Goal: Check status

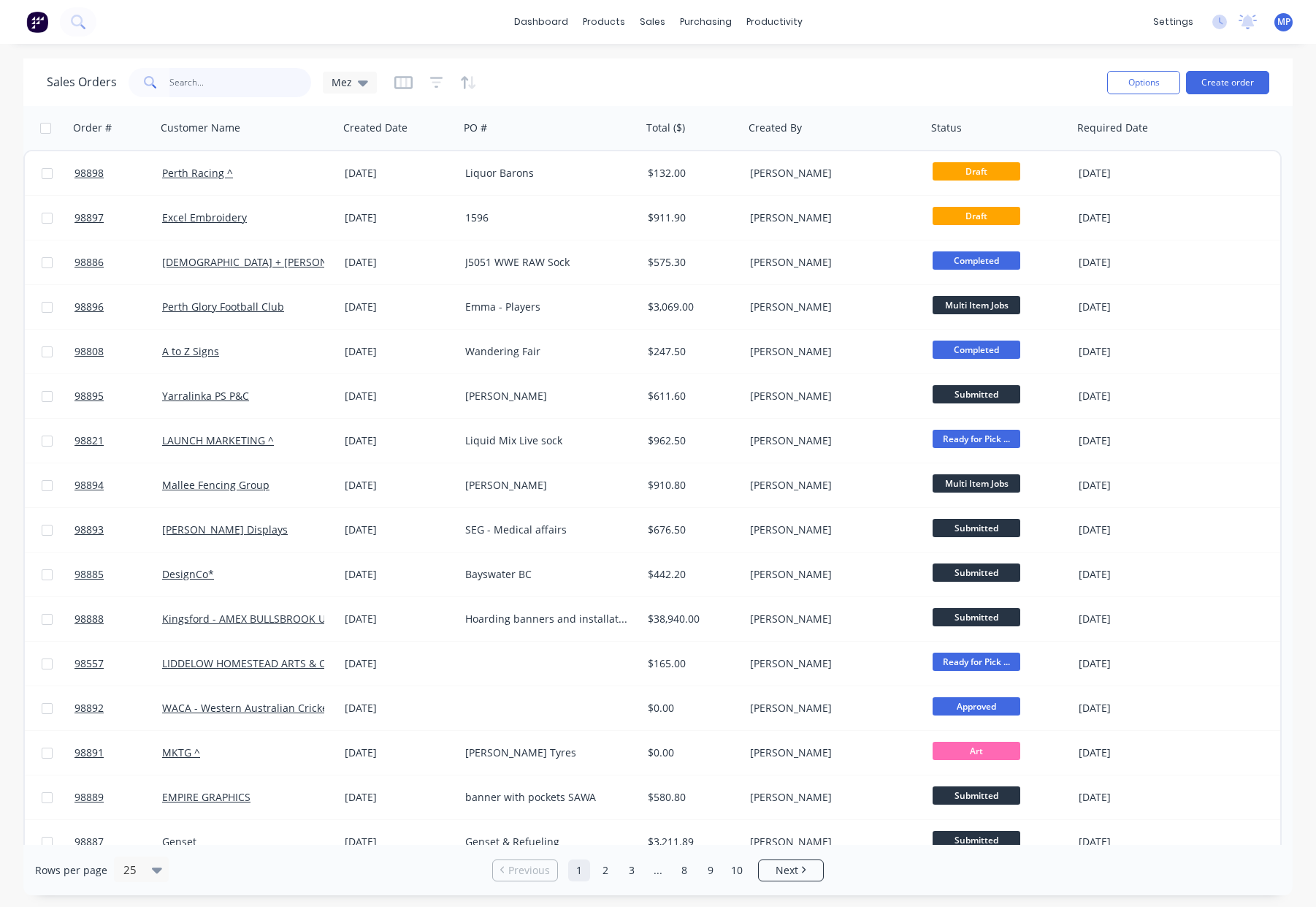
click at [182, 81] on input "text" at bounding box center [240, 82] width 142 height 29
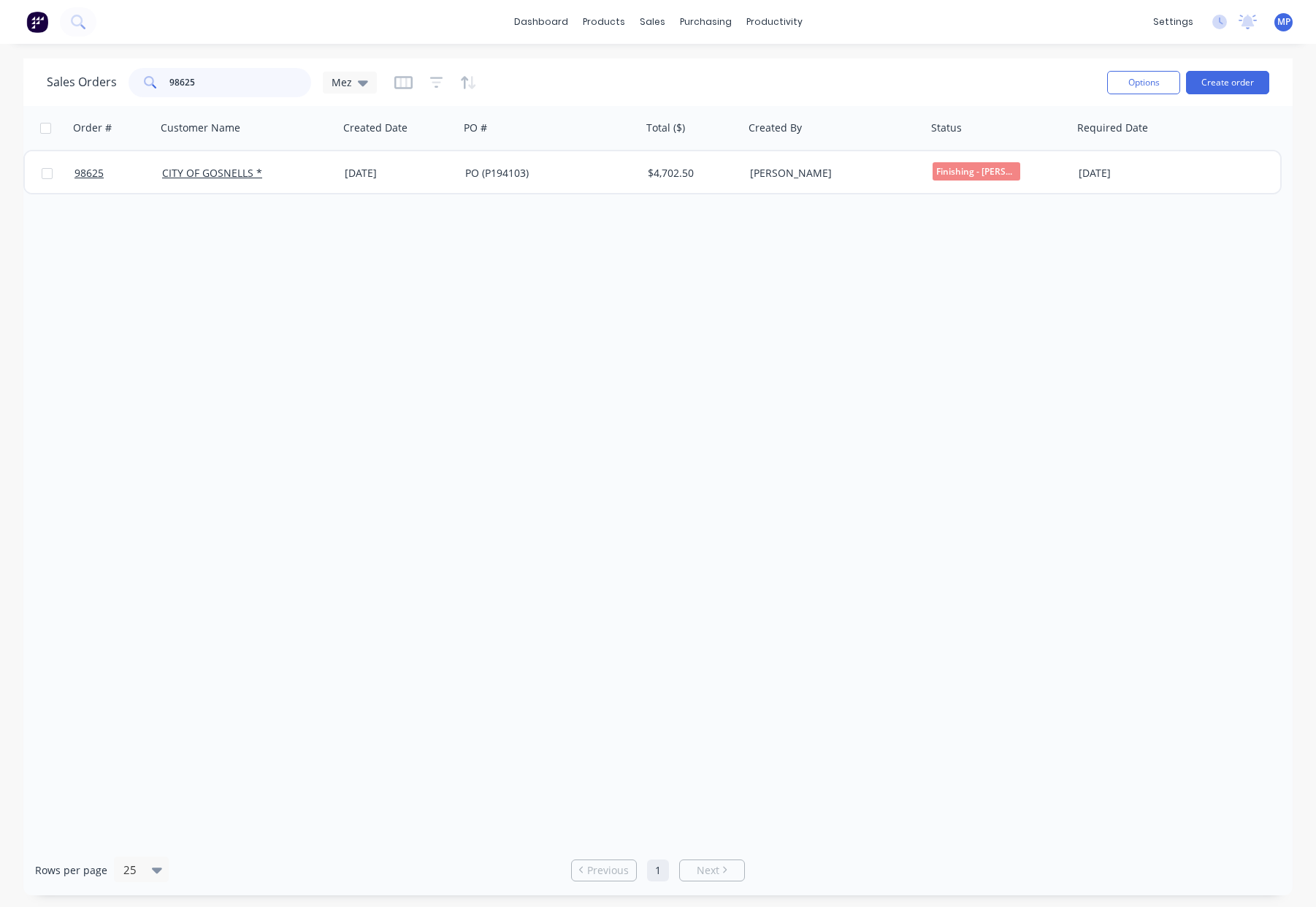
type input "98625"
drag, startPoint x: 218, startPoint y: 82, endPoint x: 136, endPoint y: 80, distance: 82.0
click at [136, 81] on div "98625" at bounding box center [220, 82] width 183 height 29
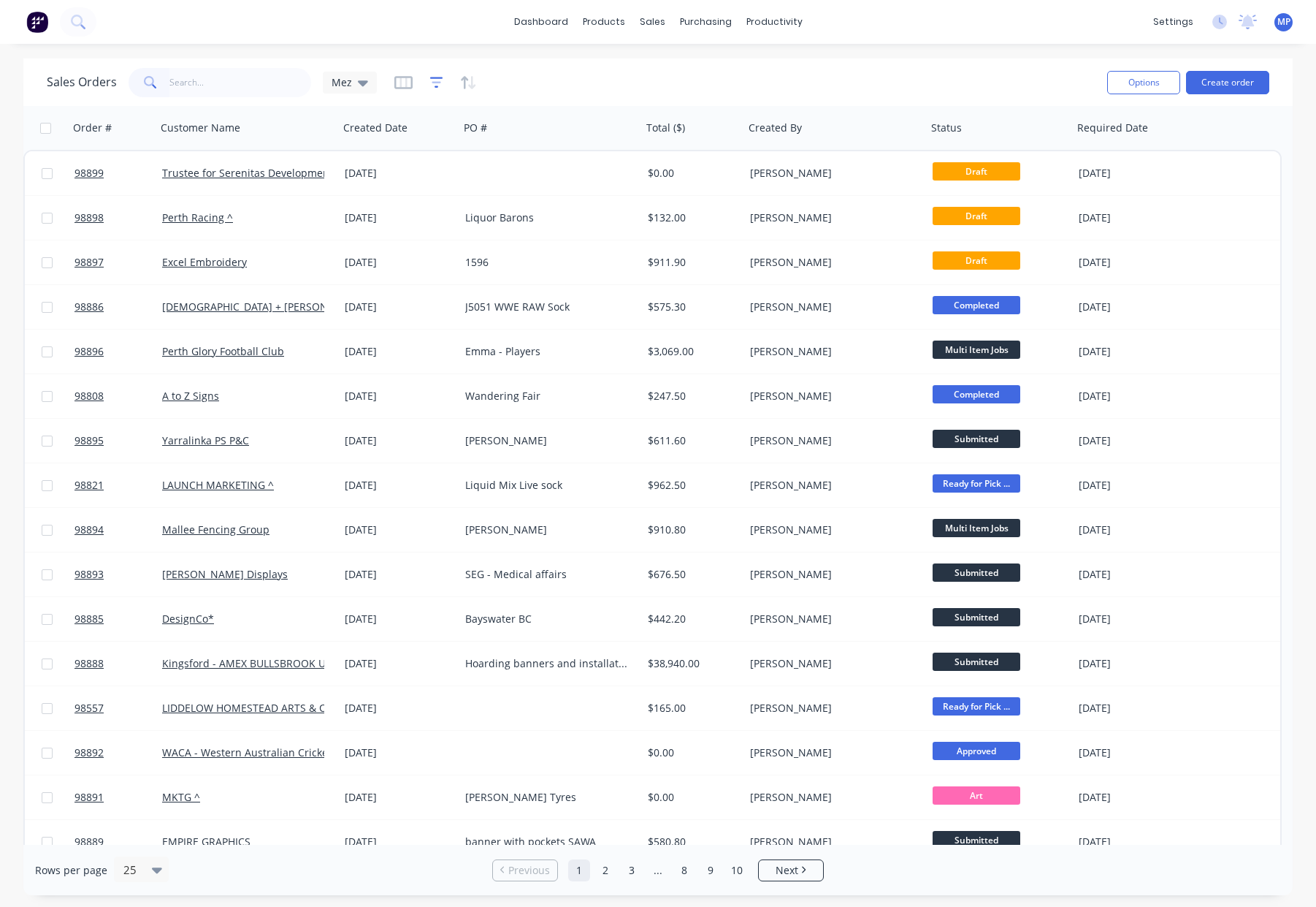
click at [431, 78] on icon "button" at bounding box center [436, 82] width 13 height 15
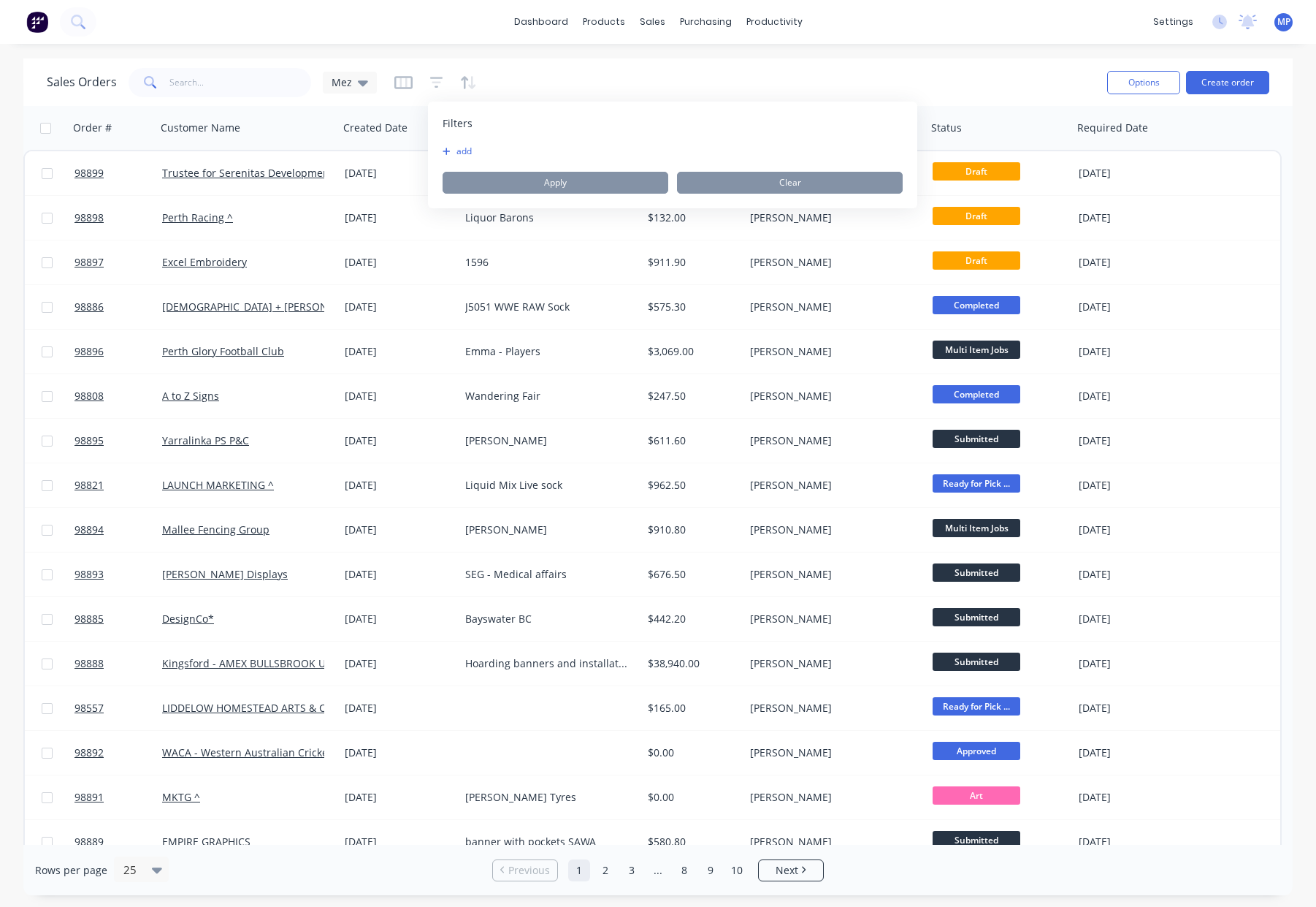
click at [465, 152] on button "add" at bounding box center [460, 151] width 36 height 12
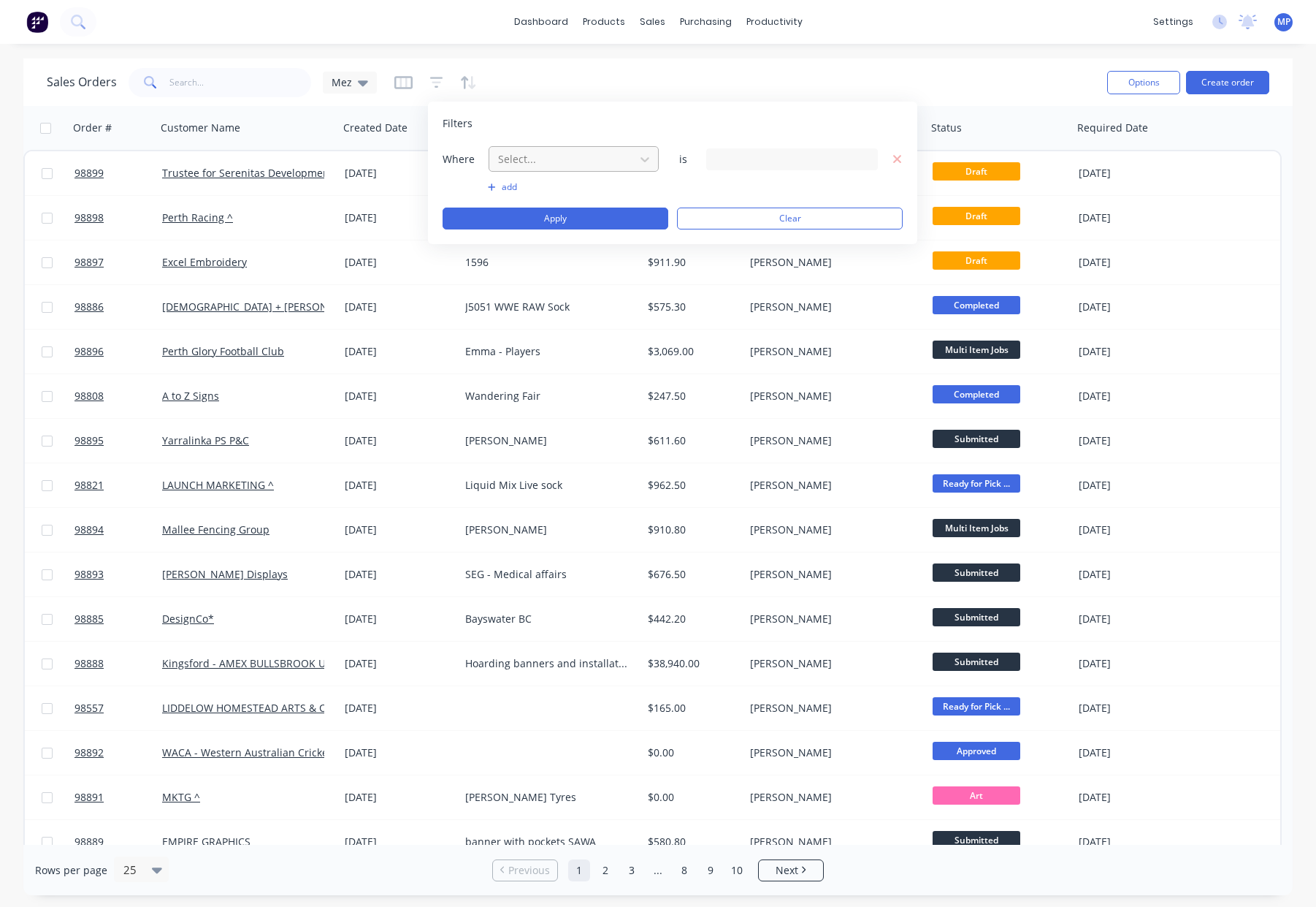
click at [576, 171] on div "Select..." at bounding box center [562, 158] width 139 height 24
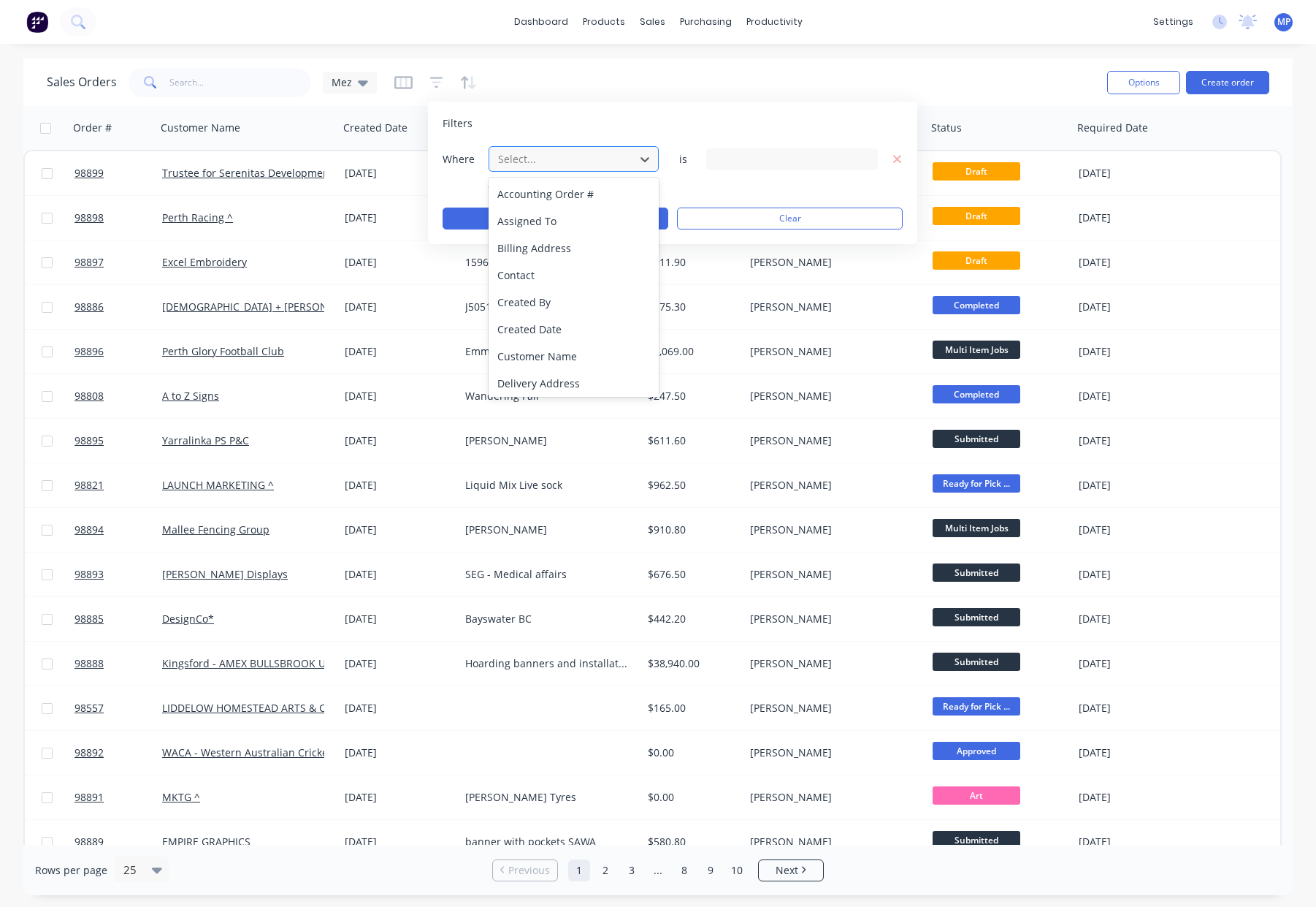
click at [580, 165] on div at bounding box center [562, 159] width 131 height 18
click at [581, 163] on div at bounding box center [562, 159] width 131 height 18
click at [567, 377] on div "Status" at bounding box center [573, 380] width 170 height 27
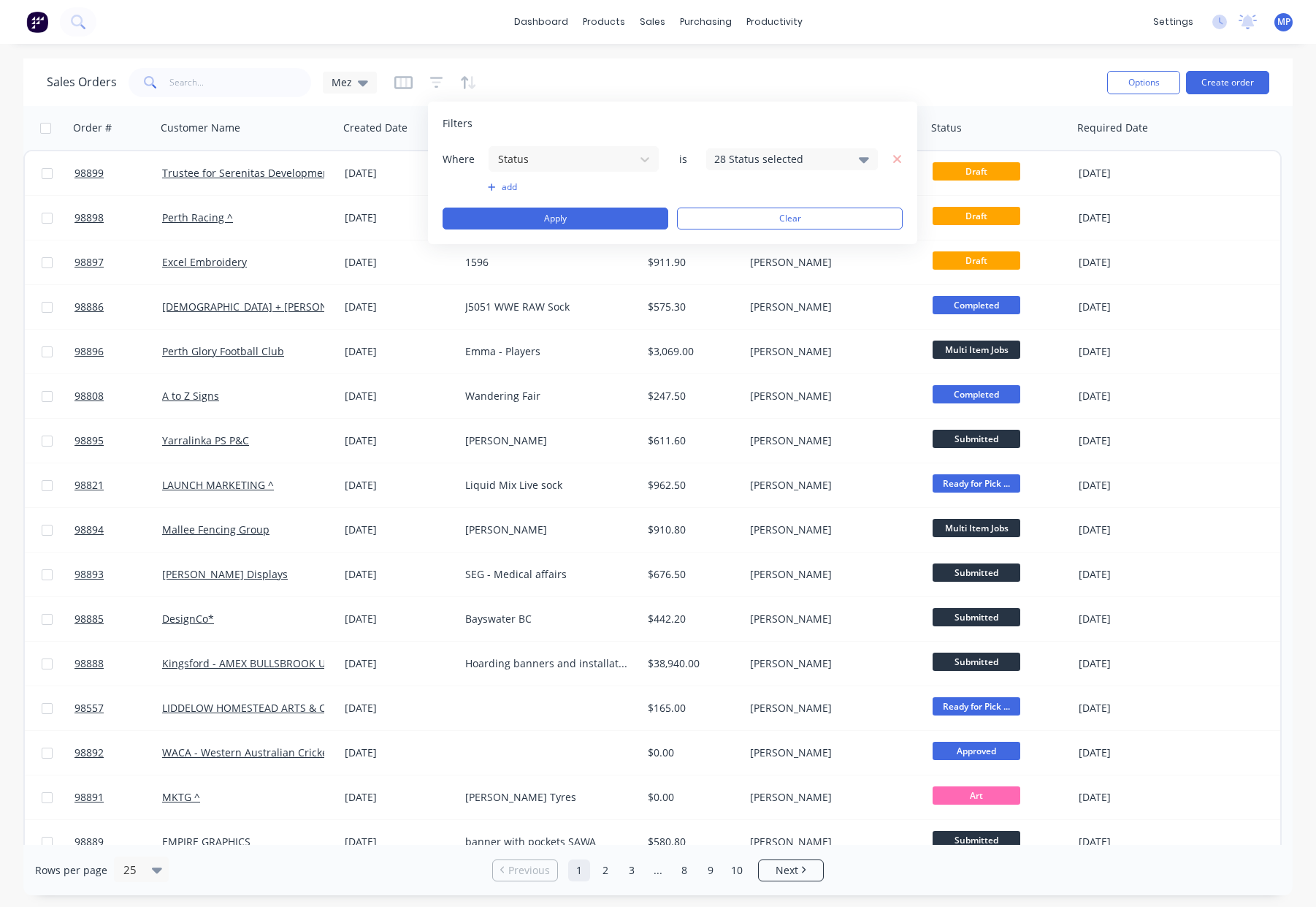
click at [762, 157] on div "28 Status selected" at bounding box center [780, 159] width 133 height 16
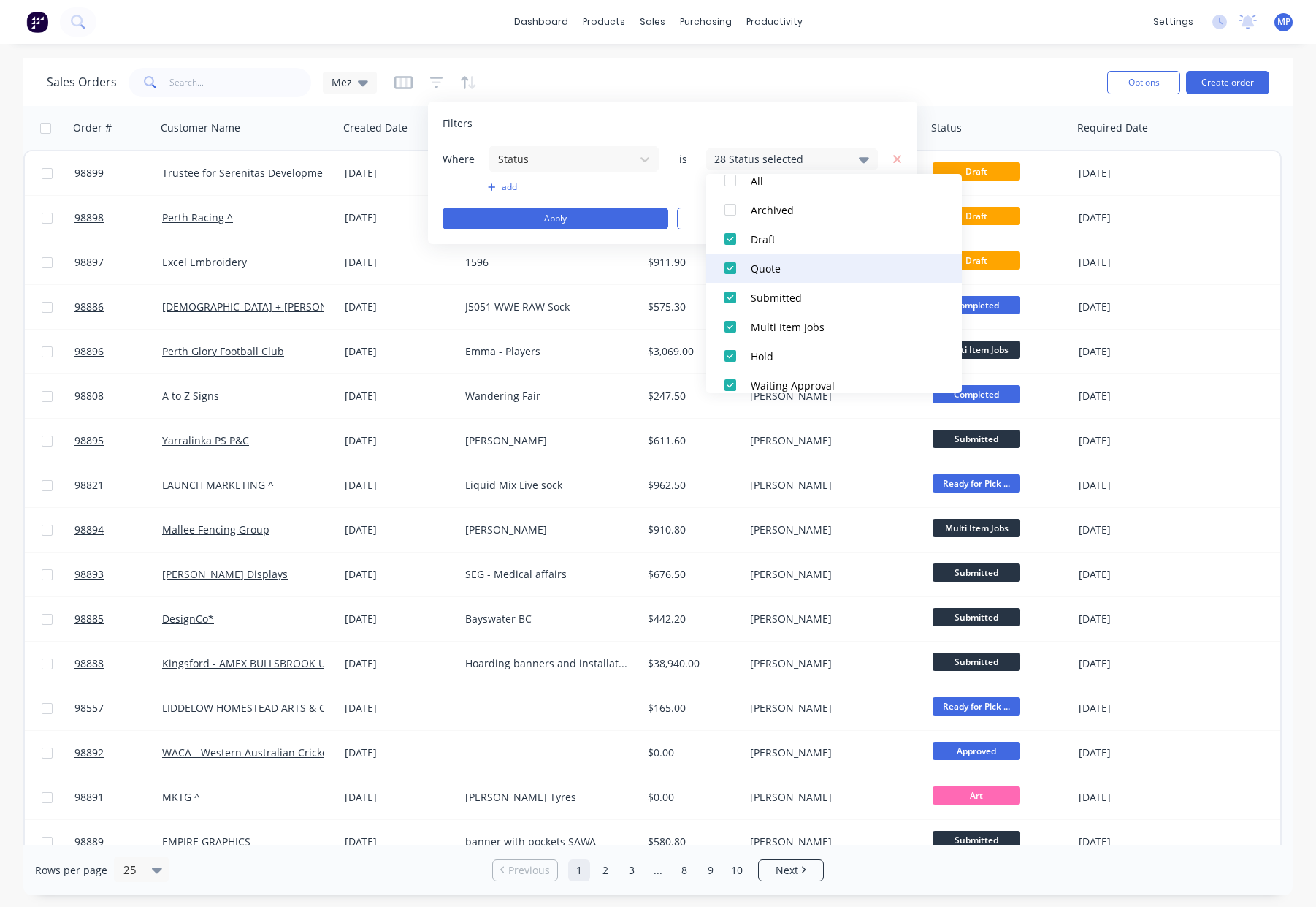
click at [812, 270] on div "Quote" at bounding box center [838, 269] width 175 height 16
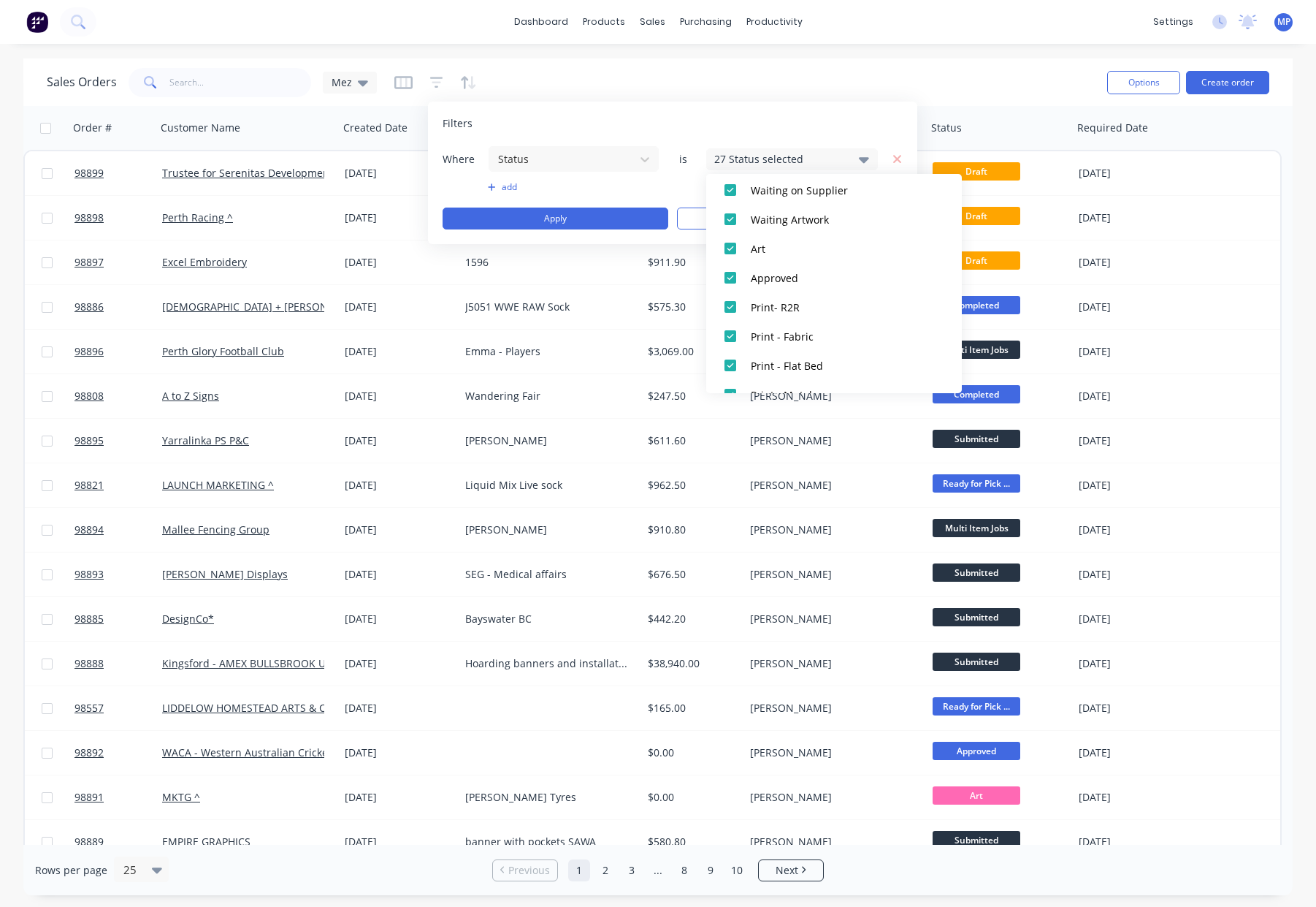
scroll to position [716, 0]
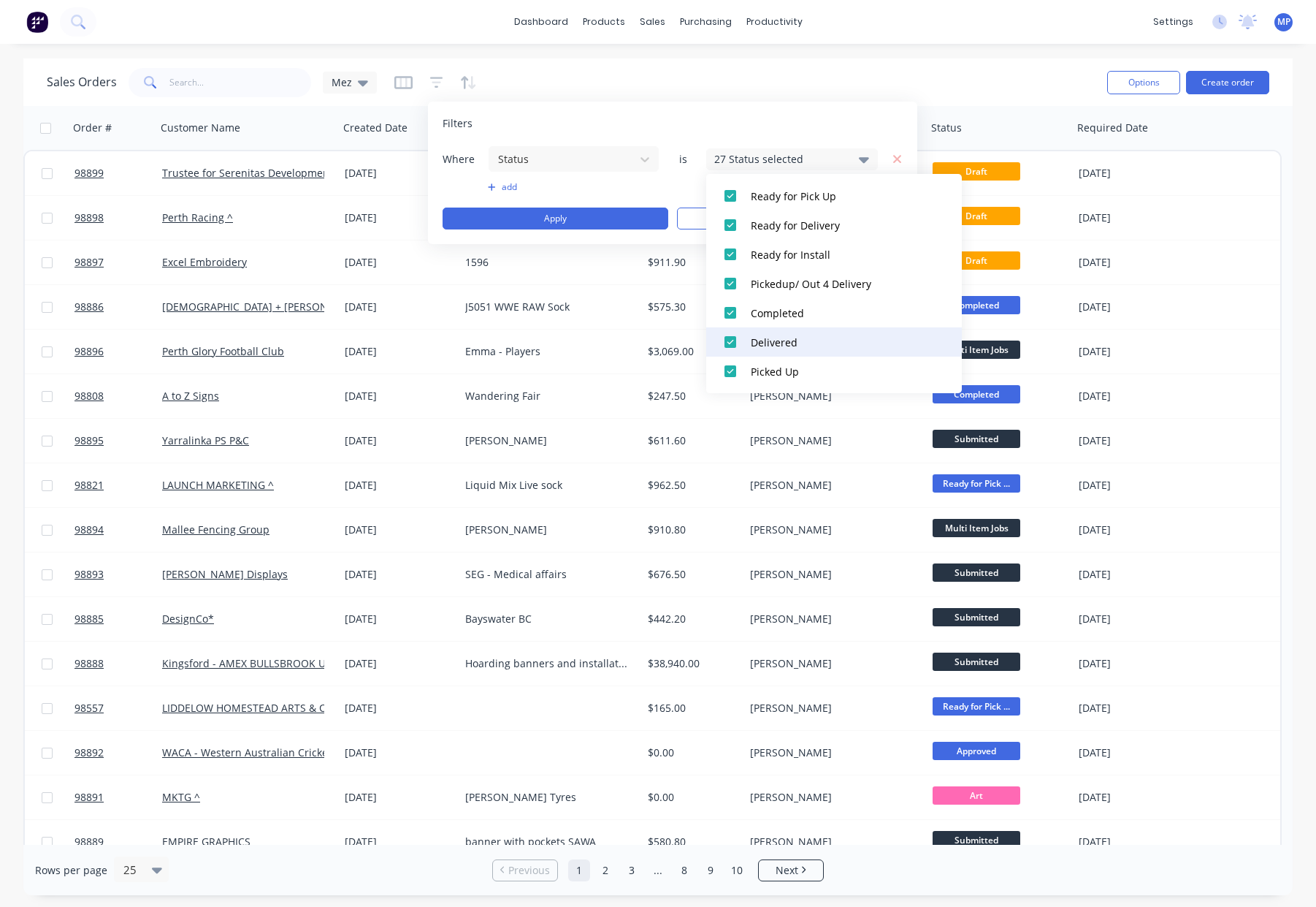
drag, startPoint x: 813, startPoint y: 369, endPoint x: 810, endPoint y: 343, distance: 26.2
click at [813, 369] on div "Picked Up" at bounding box center [838, 372] width 175 height 16
drag, startPoint x: 810, startPoint y: 340, endPoint x: 811, endPoint y: 333, distance: 7.1
click at [810, 340] on div "Delivered" at bounding box center [838, 342] width 175 height 16
click at [811, 314] on div "Completed" at bounding box center [838, 313] width 175 height 16
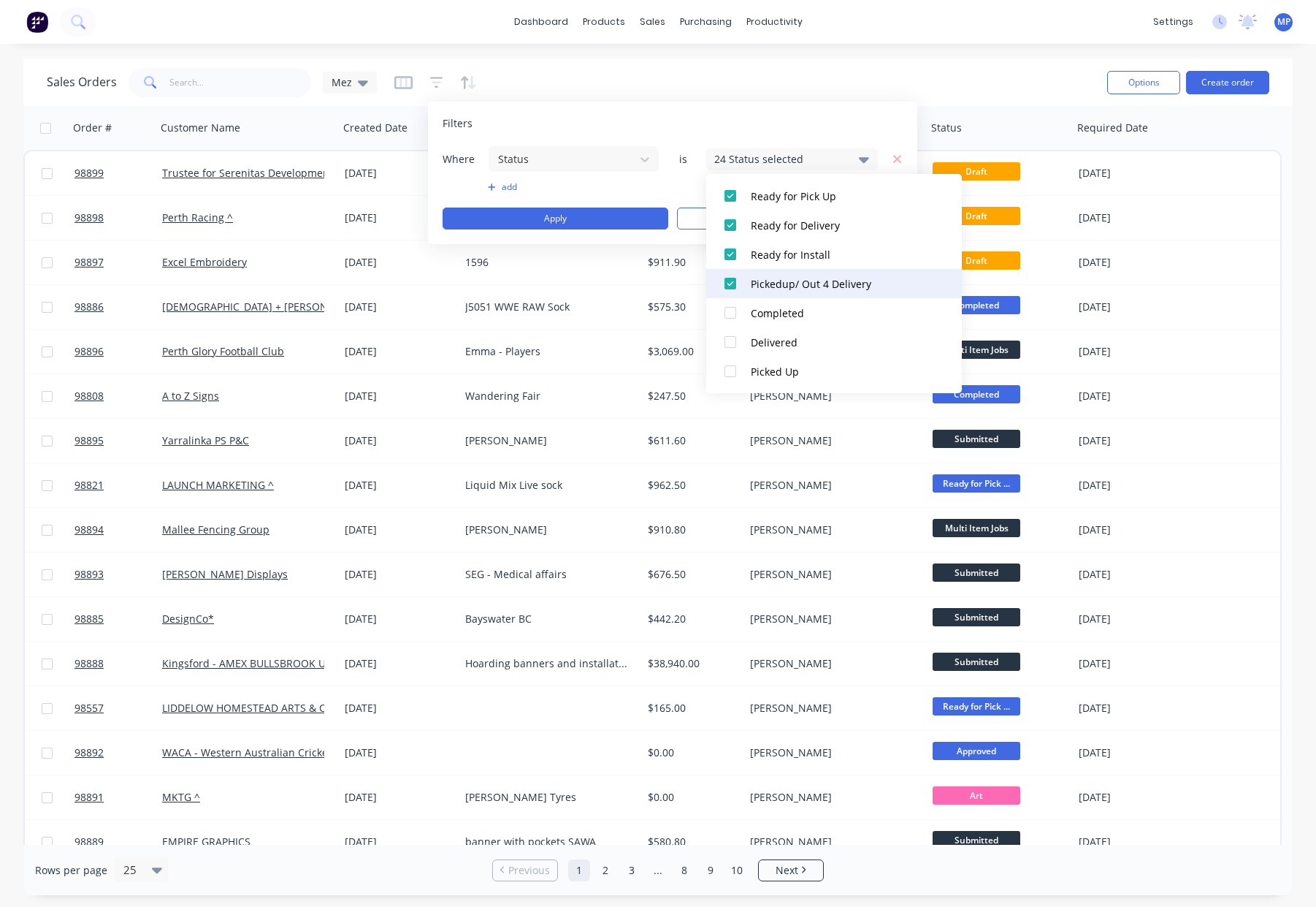
click at [808, 284] on div "Pickedup/ Out 4 Delivery" at bounding box center [838, 283] width 175 height 16
click at [800, 251] on div "Ready for Install" at bounding box center [838, 255] width 175 height 16
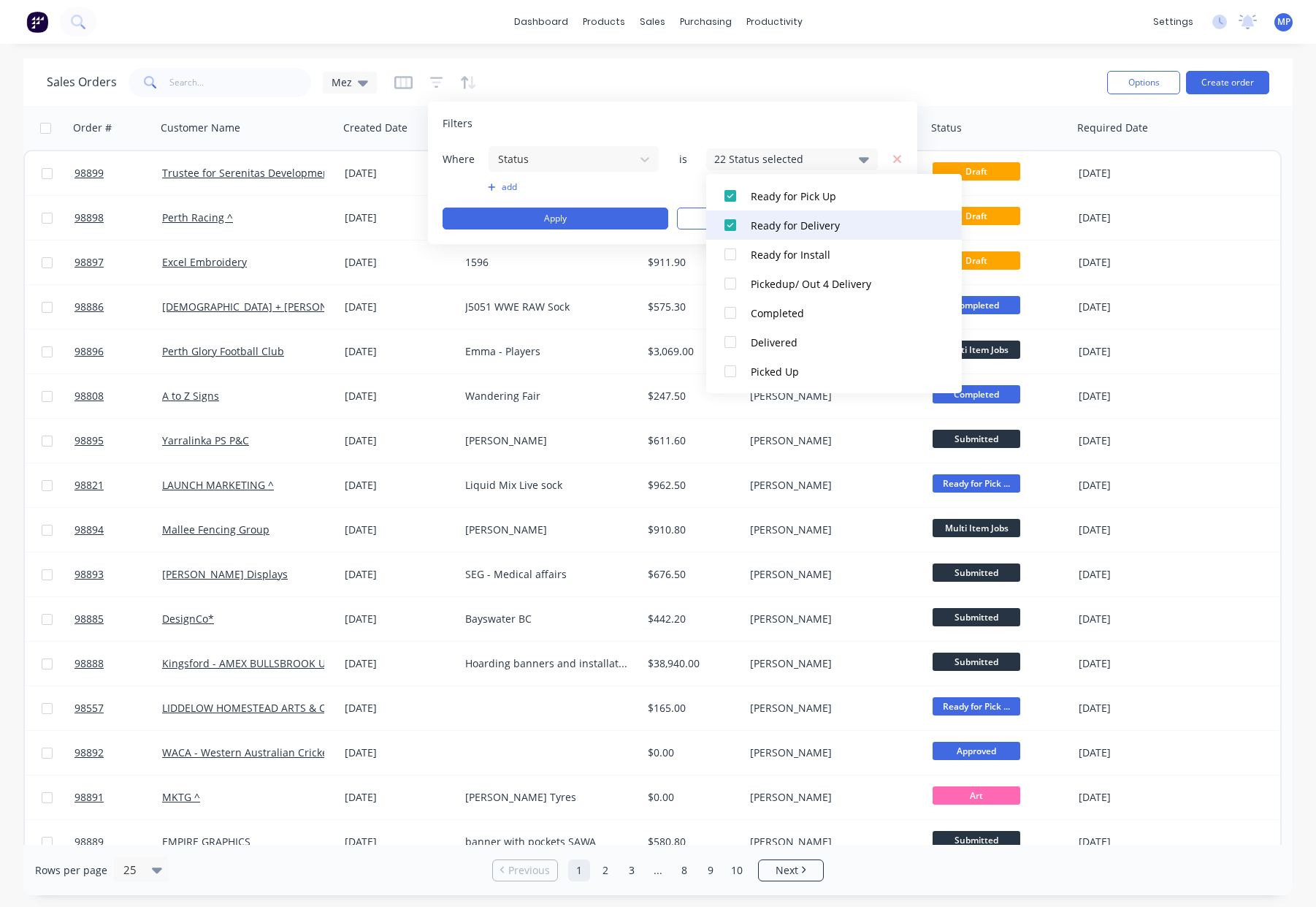
drag, startPoint x: 800, startPoint y: 228, endPoint x: 800, endPoint y: 210, distance: 18.0
click at [800, 228] on div "Ready for Delivery" at bounding box center [838, 225] width 175 height 16
drag, startPoint x: 800, startPoint y: 207, endPoint x: 815, endPoint y: 245, distance: 40.9
click at [800, 207] on button "Ready for Pick Up" at bounding box center [834, 195] width 255 height 29
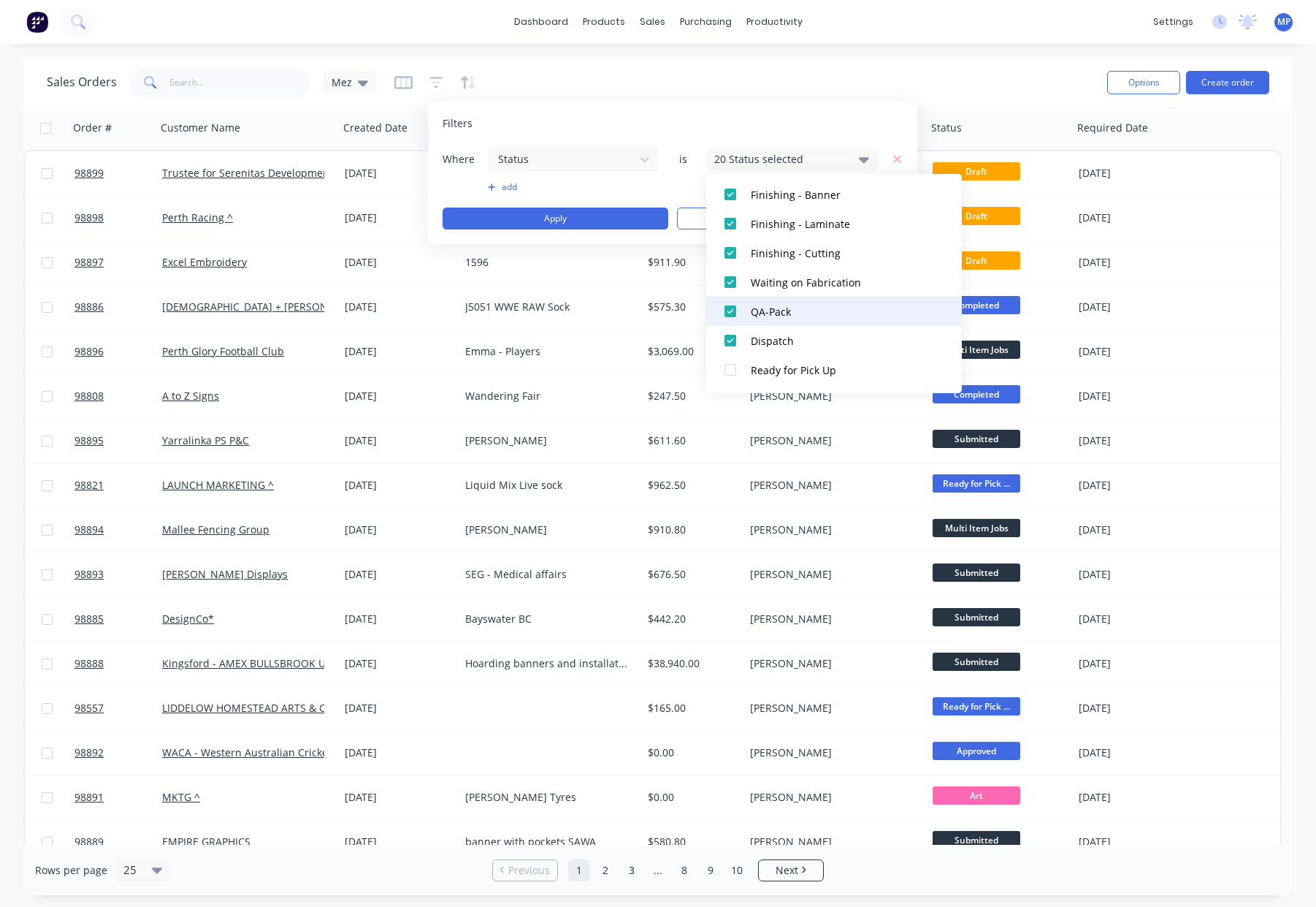
scroll to position [539, 0]
drag, startPoint x: 799, startPoint y: 342, endPoint x: 795, endPoint y: 321, distance: 21.4
click at [799, 342] on div "Dispatch" at bounding box center [838, 344] width 175 height 16
click at [794, 317] on div "QA-Pack" at bounding box center [838, 314] width 175 height 16
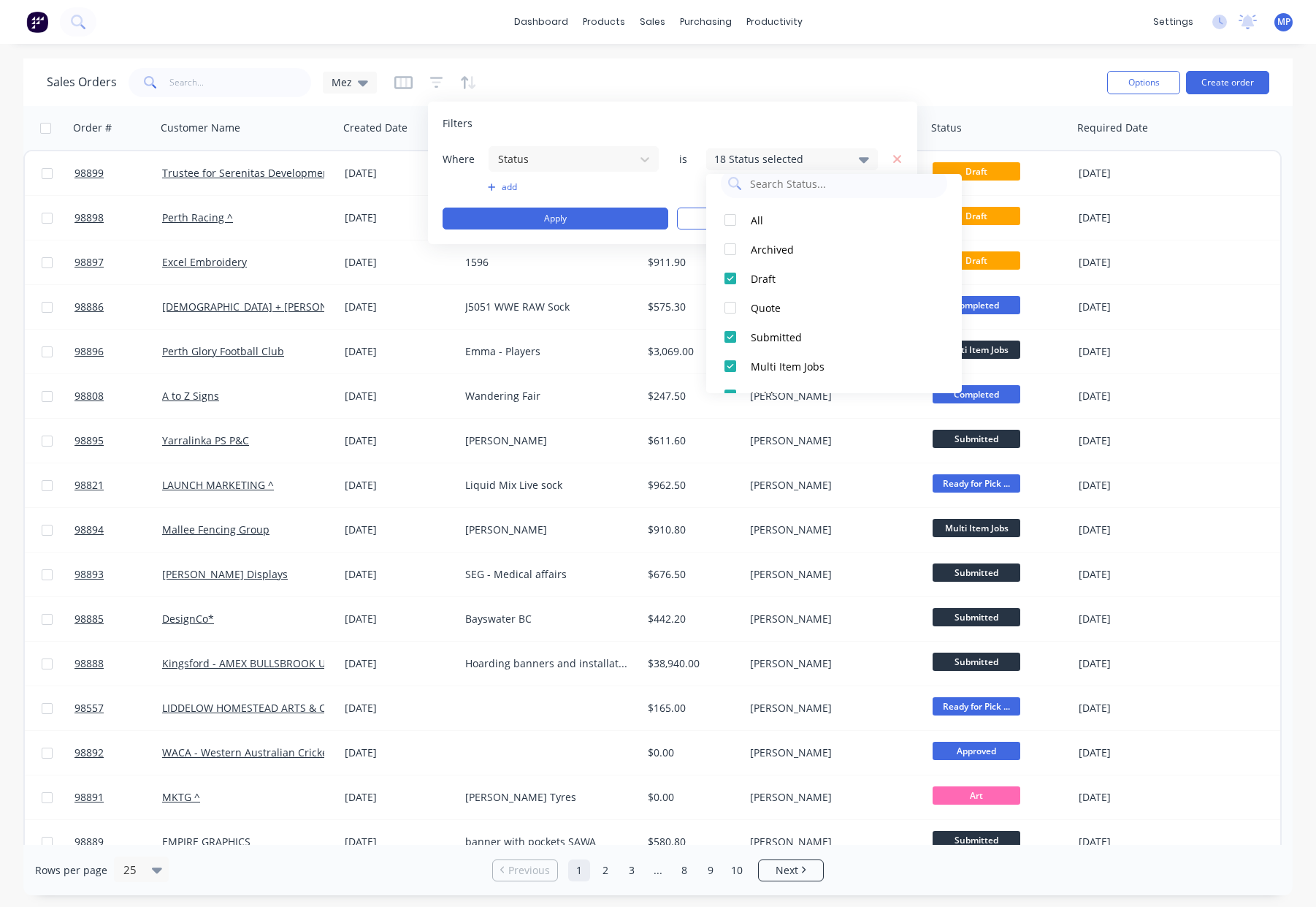
scroll to position [16, 0]
click at [652, 125] on div "Filters" at bounding box center [672, 124] width 460 height 15
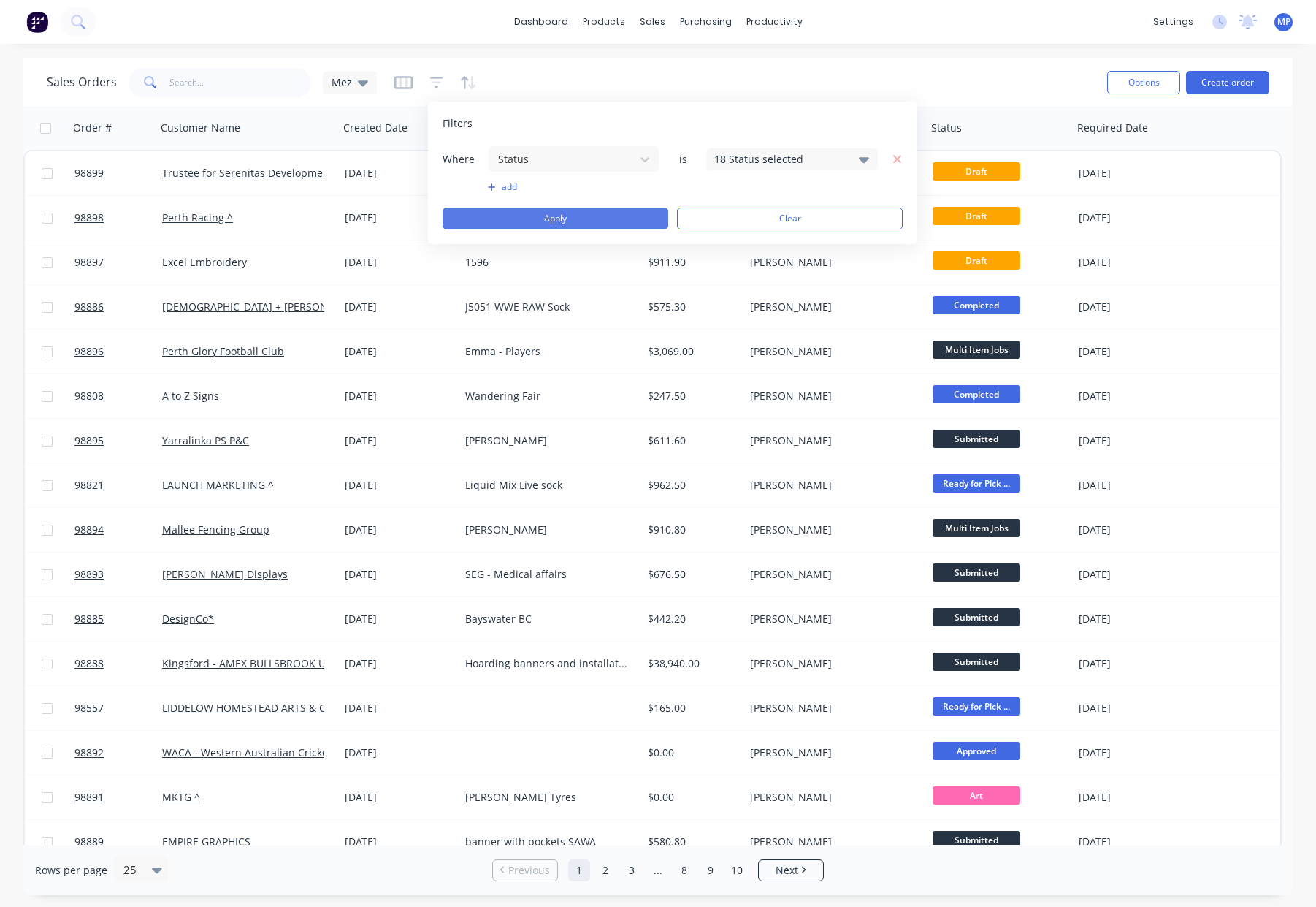
click at [593, 219] on button "Apply" at bounding box center [555, 218] width 226 height 22
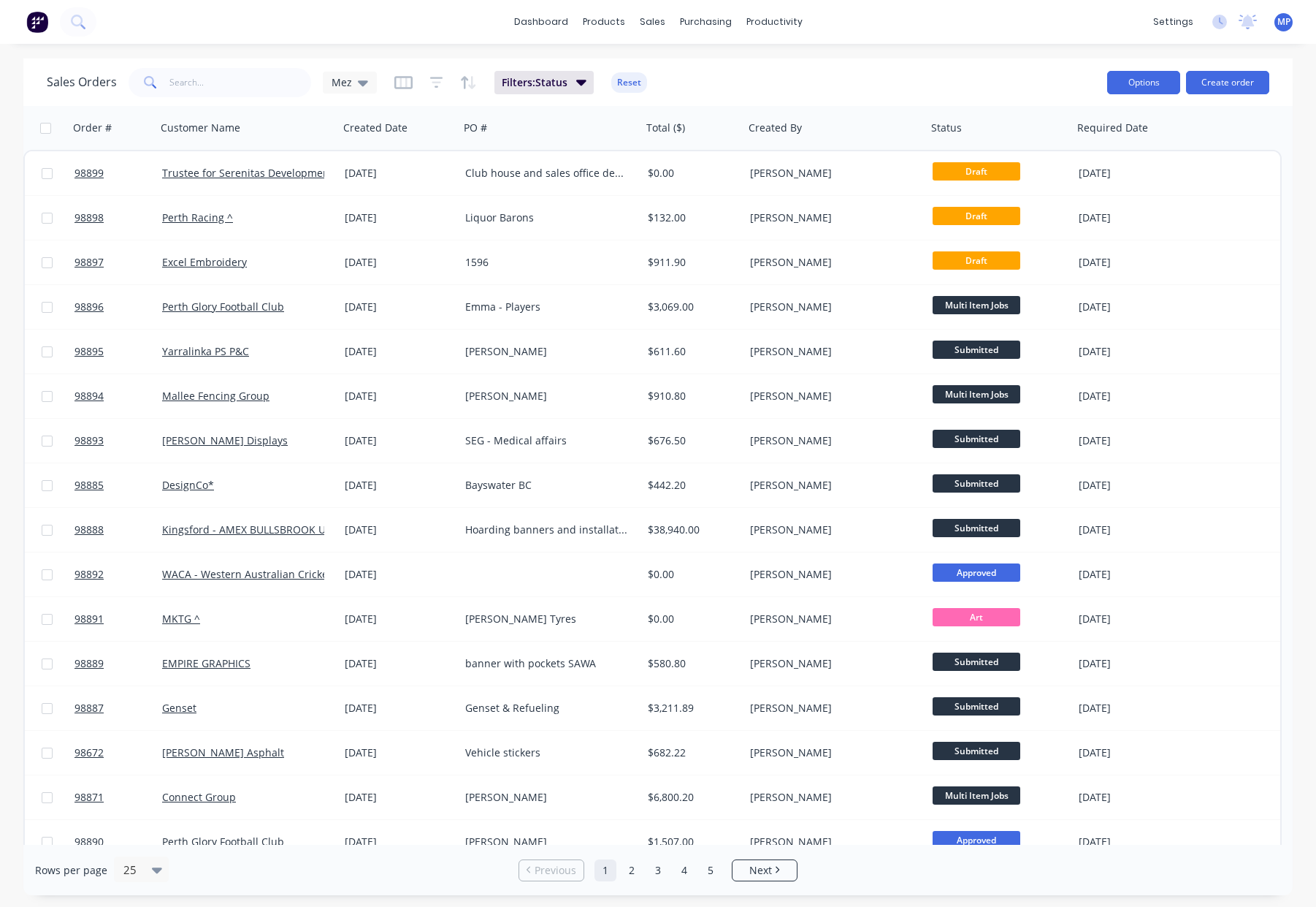
click at [1118, 80] on button "Options" at bounding box center [1143, 82] width 73 height 23
click at [1052, 172] on div "Export" at bounding box center [1099, 178] width 134 height 21
click at [852, 86] on div "Sales Orders Mez Filters: Status Reset" at bounding box center [572, 82] width 1049 height 35
click at [629, 82] on button "Reset" at bounding box center [628, 82] width 35 height 21
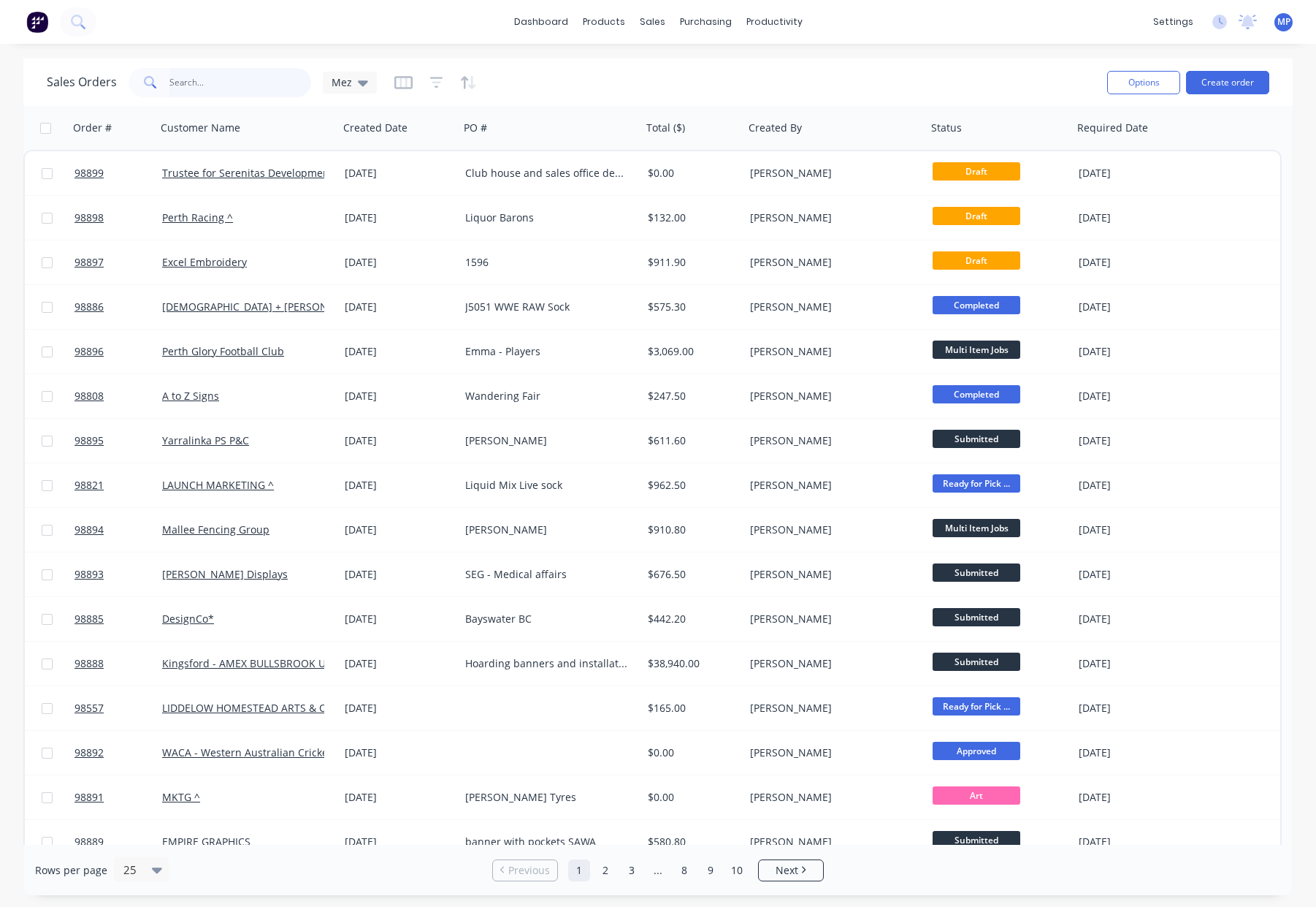
click at [190, 83] on input "text" at bounding box center [240, 82] width 142 height 29
type input "kick"
click at [194, 82] on input "text" at bounding box center [240, 82] width 142 height 29
click at [194, 80] on input "text" at bounding box center [240, 82] width 142 height 29
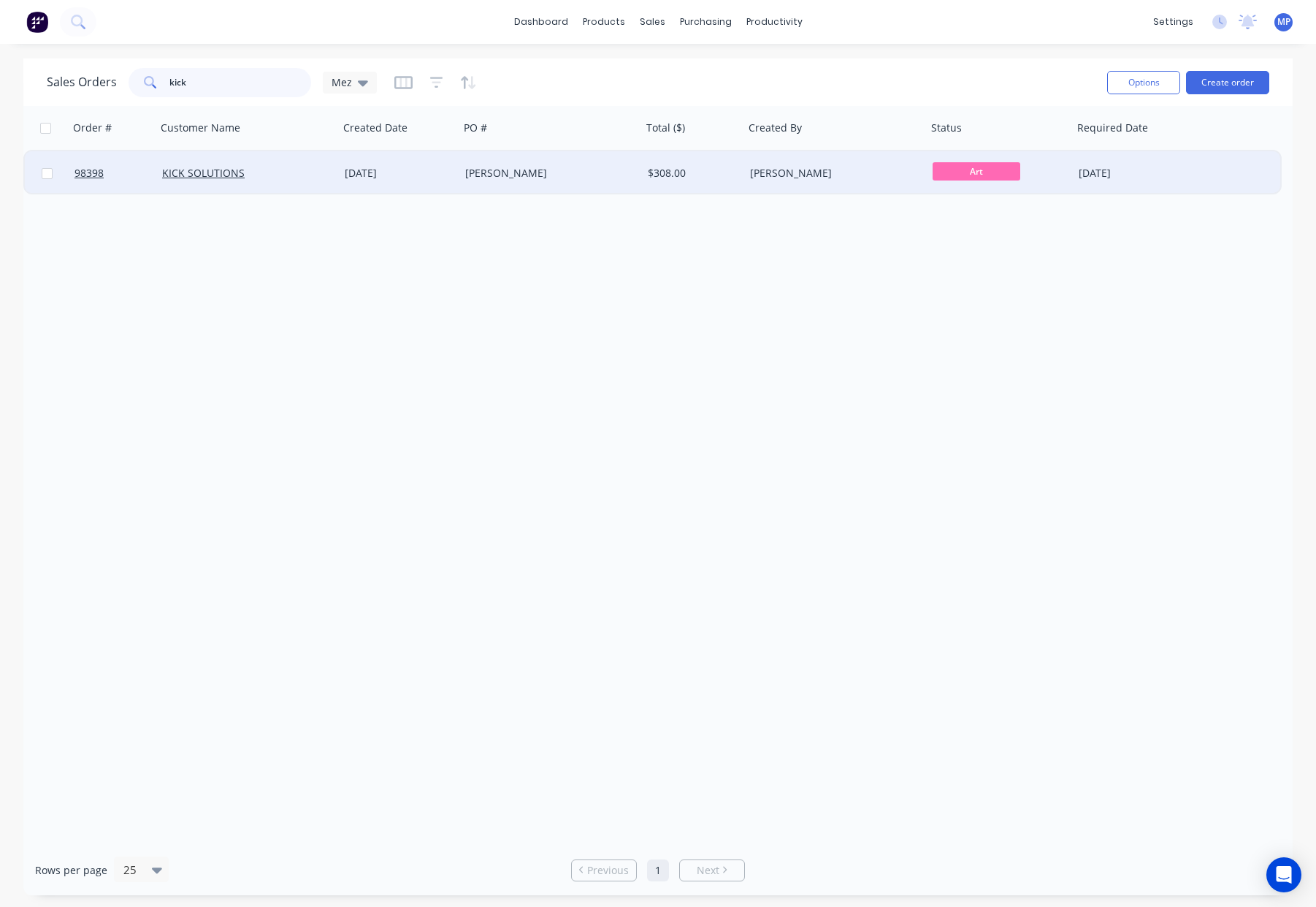
type input "kick"
click at [681, 184] on div "$308.00" at bounding box center [693, 173] width 102 height 44
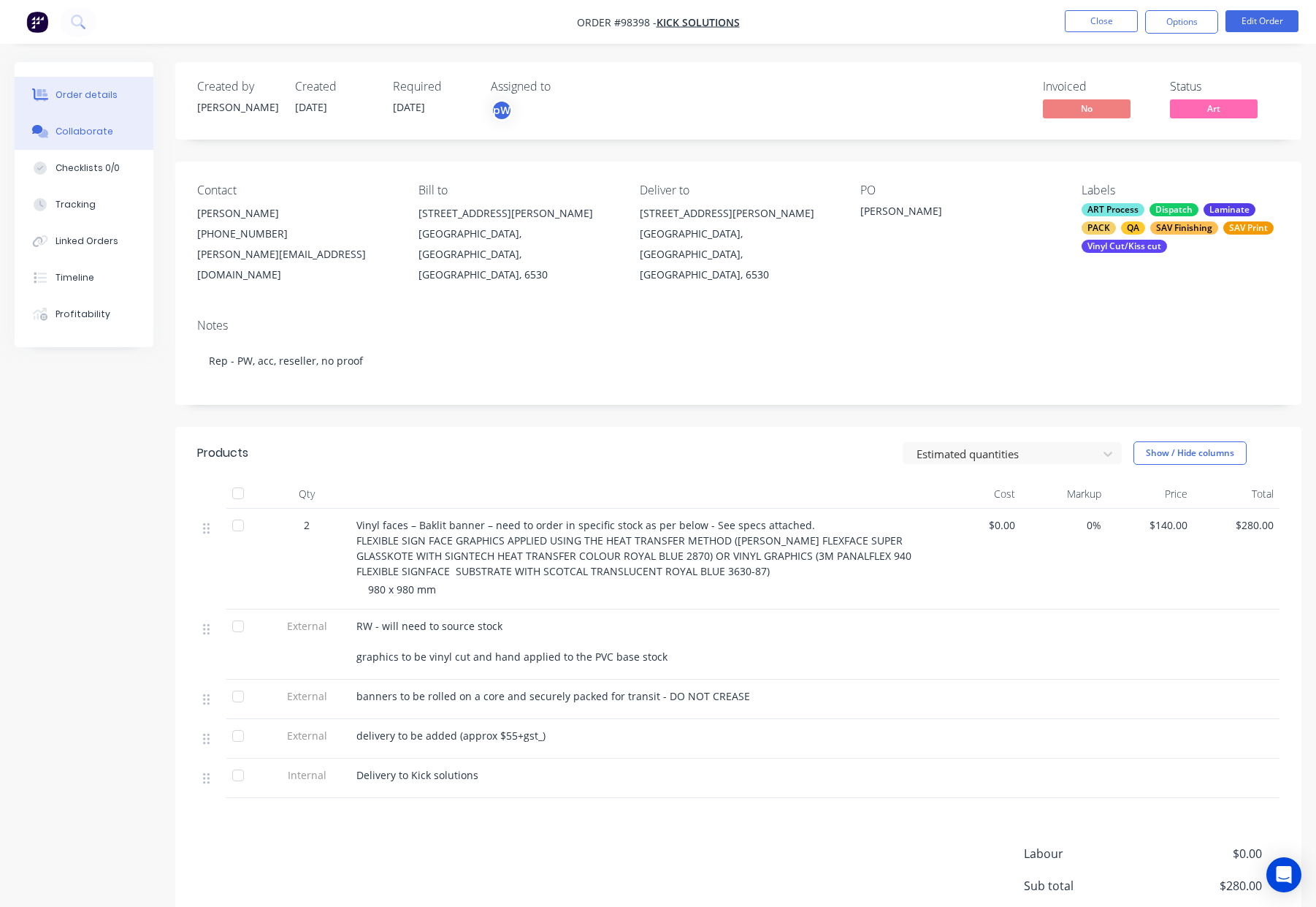
click at [91, 133] on div "Collaborate" at bounding box center [84, 132] width 58 height 13
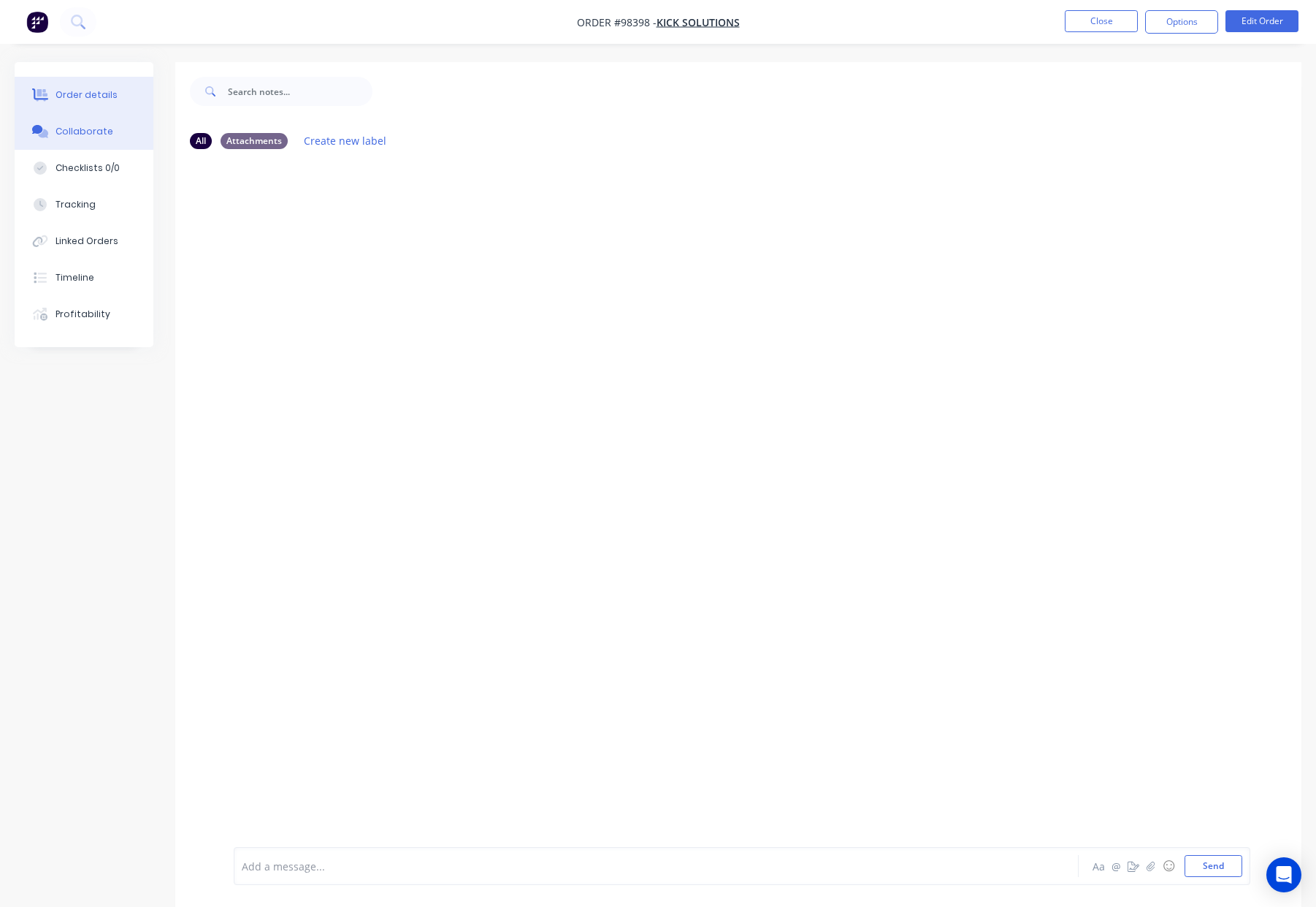
click at [95, 97] on div "Order details" at bounding box center [86, 95] width 62 height 13
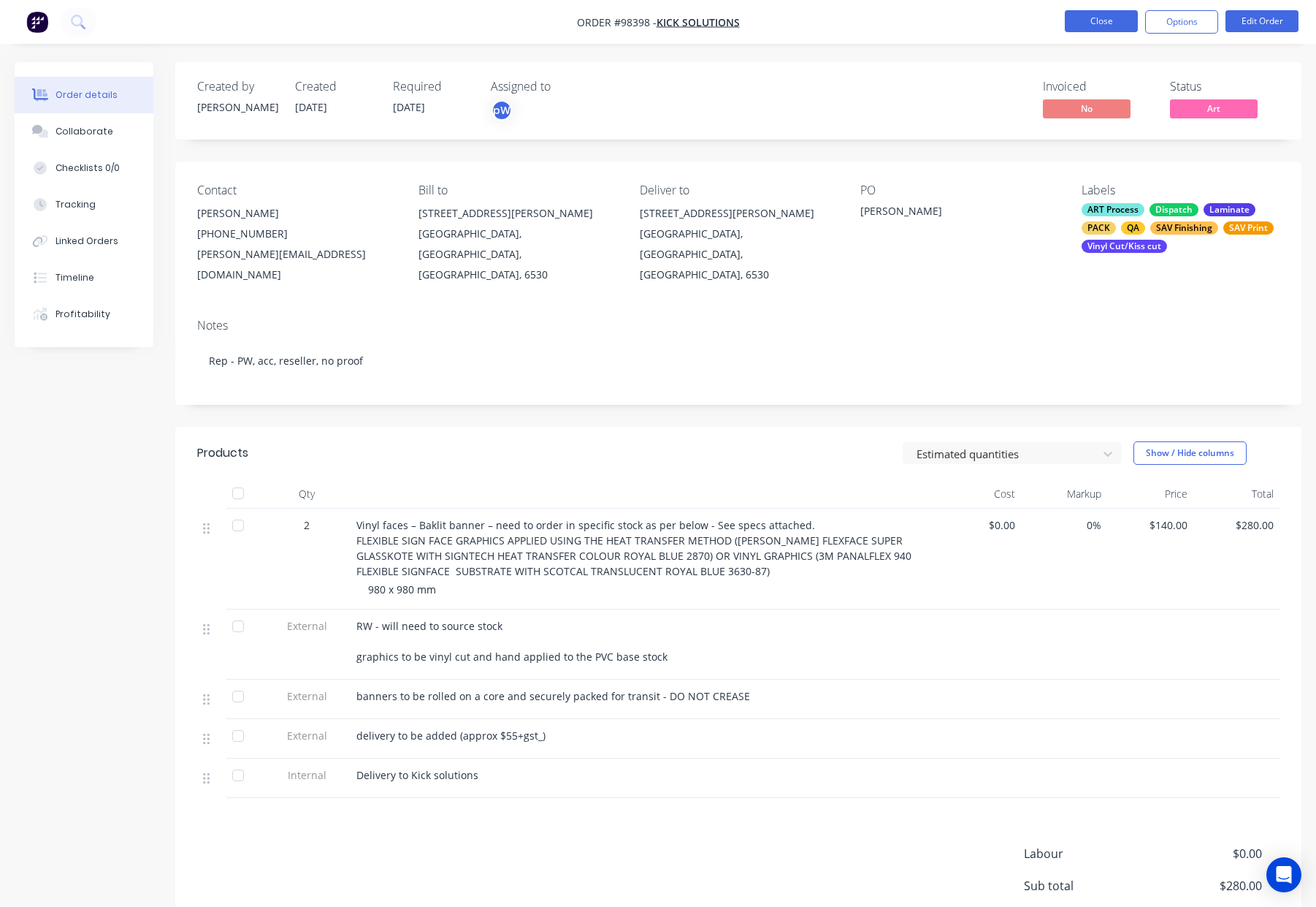
click at [1102, 21] on button "Close" at bounding box center [1101, 21] width 73 height 22
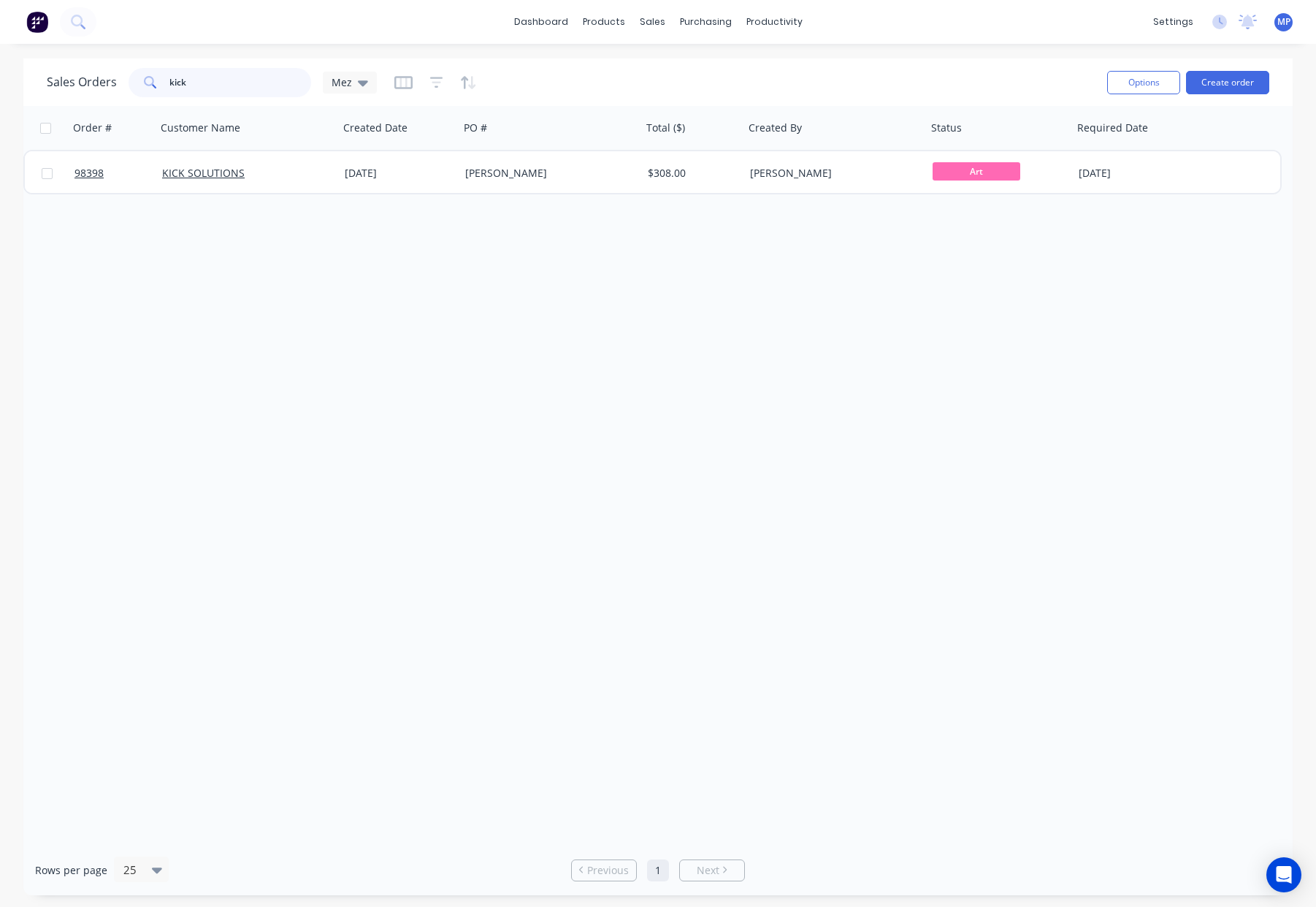
drag, startPoint x: 240, startPoint y: 87, endPoint x: 261, endPoint y: 83, distance: 21.4
click at [133, 86] on div "kick" at bounding box center [220, 82] width 183 height 29
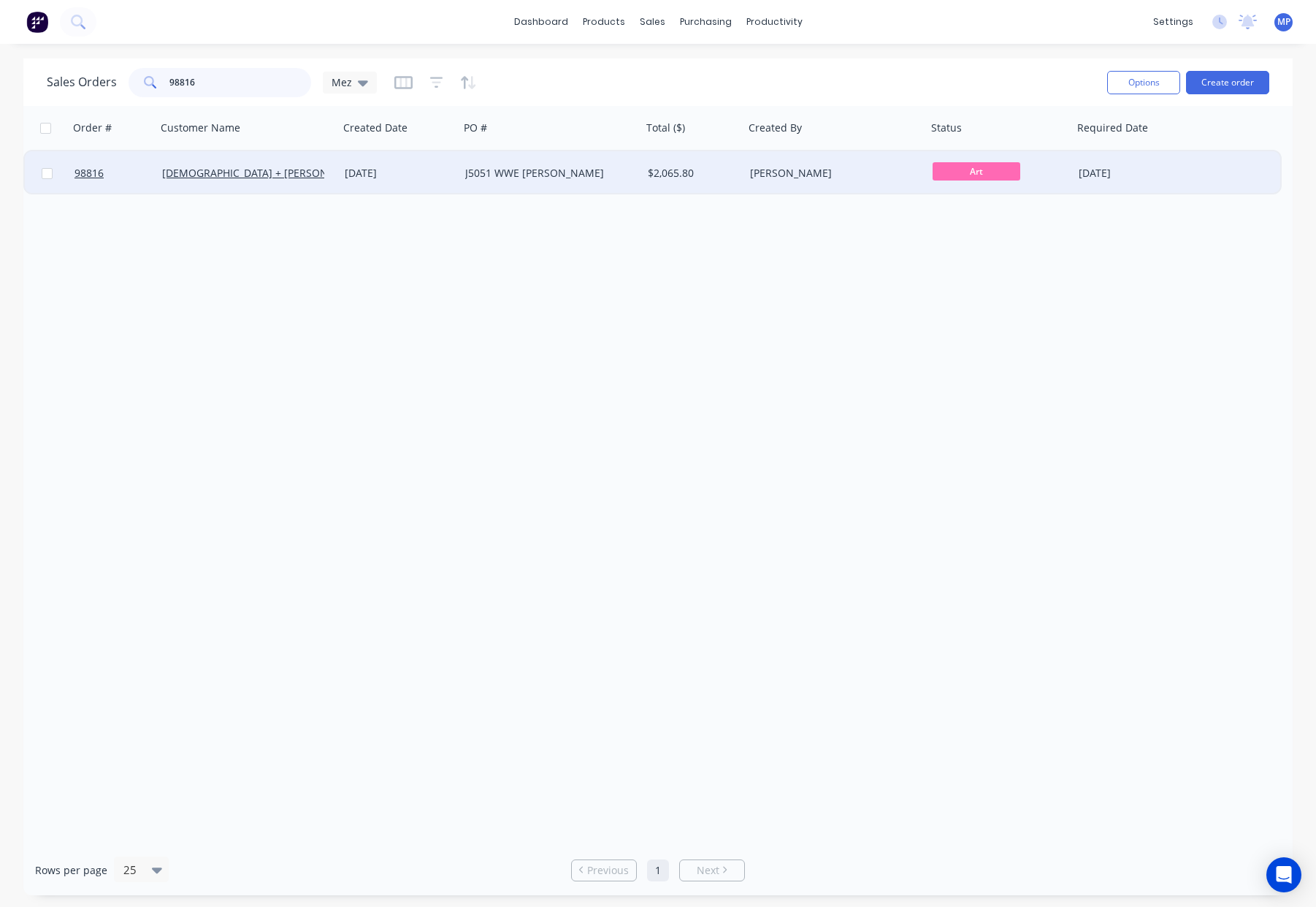
type input "98816"
click at [525, 181] on div "J5051 WWE Reveley Bar" at bounding box center [551, 173] width 183 height 44
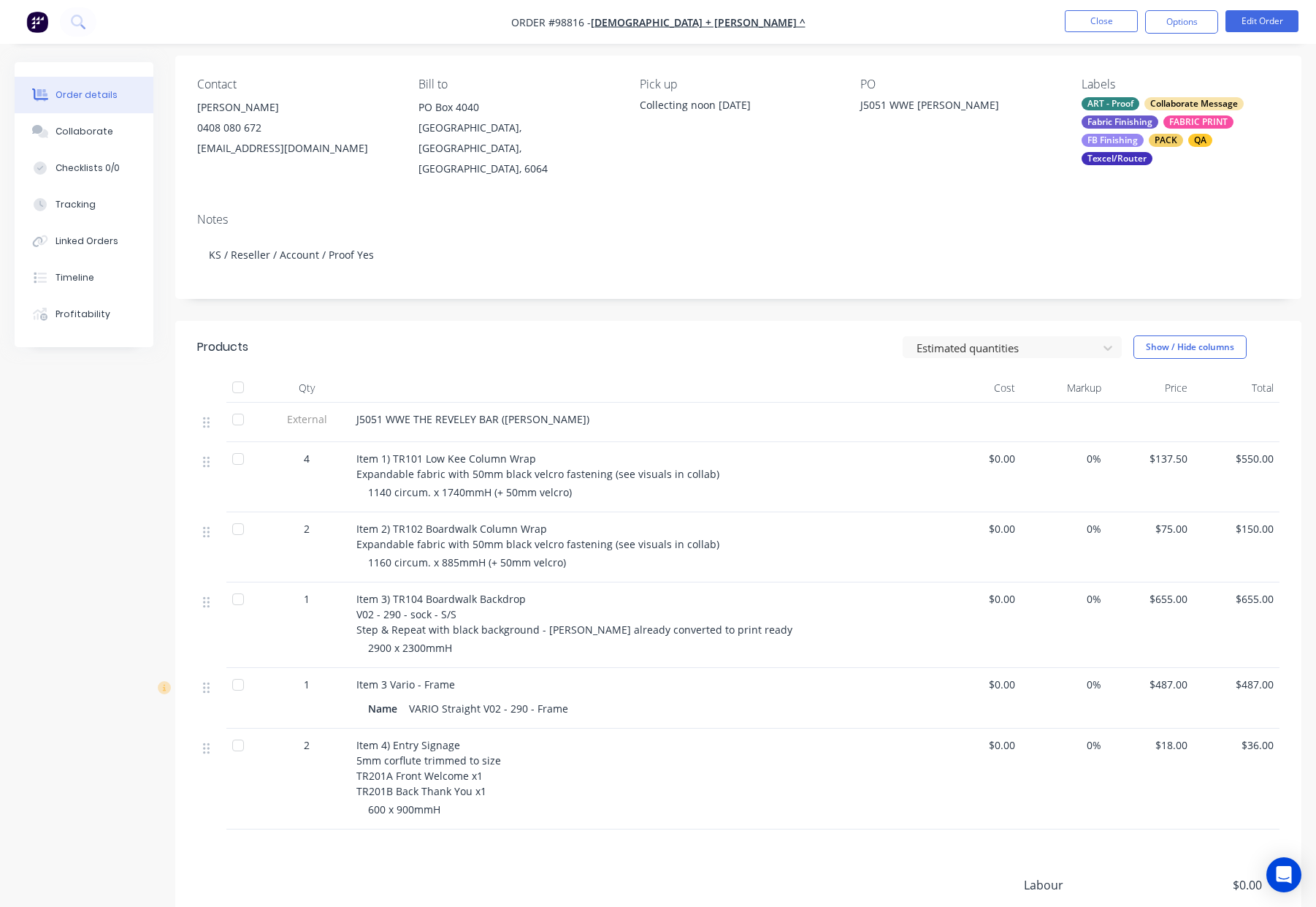
scroll to position [105, 0]
click at [99, 142] on button "Collaborate" at bounding box center [84, 131] width 139 height 36
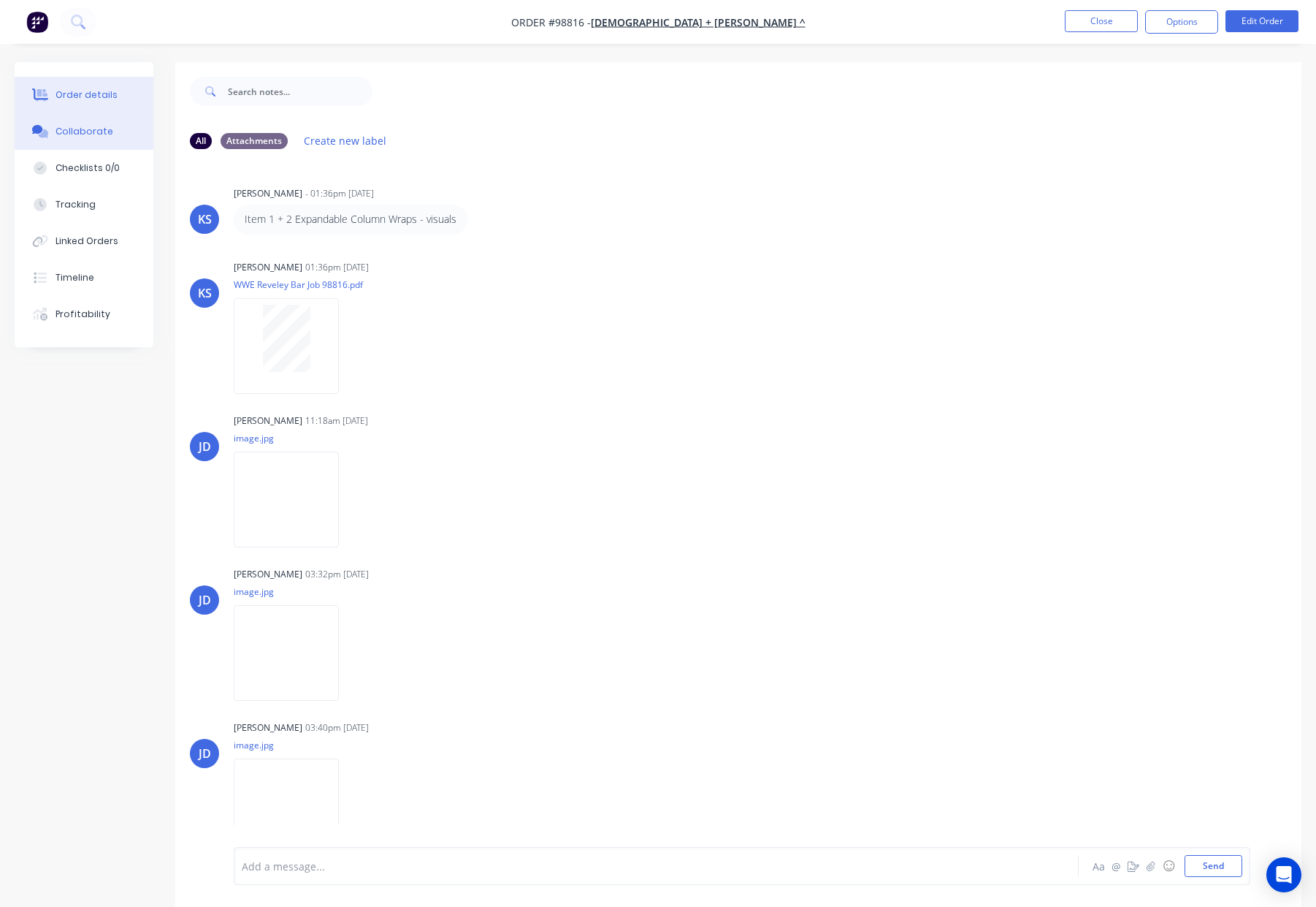
click at [83, 100] on div "Order details" at bounding box center [86, 95] width 62 height 13
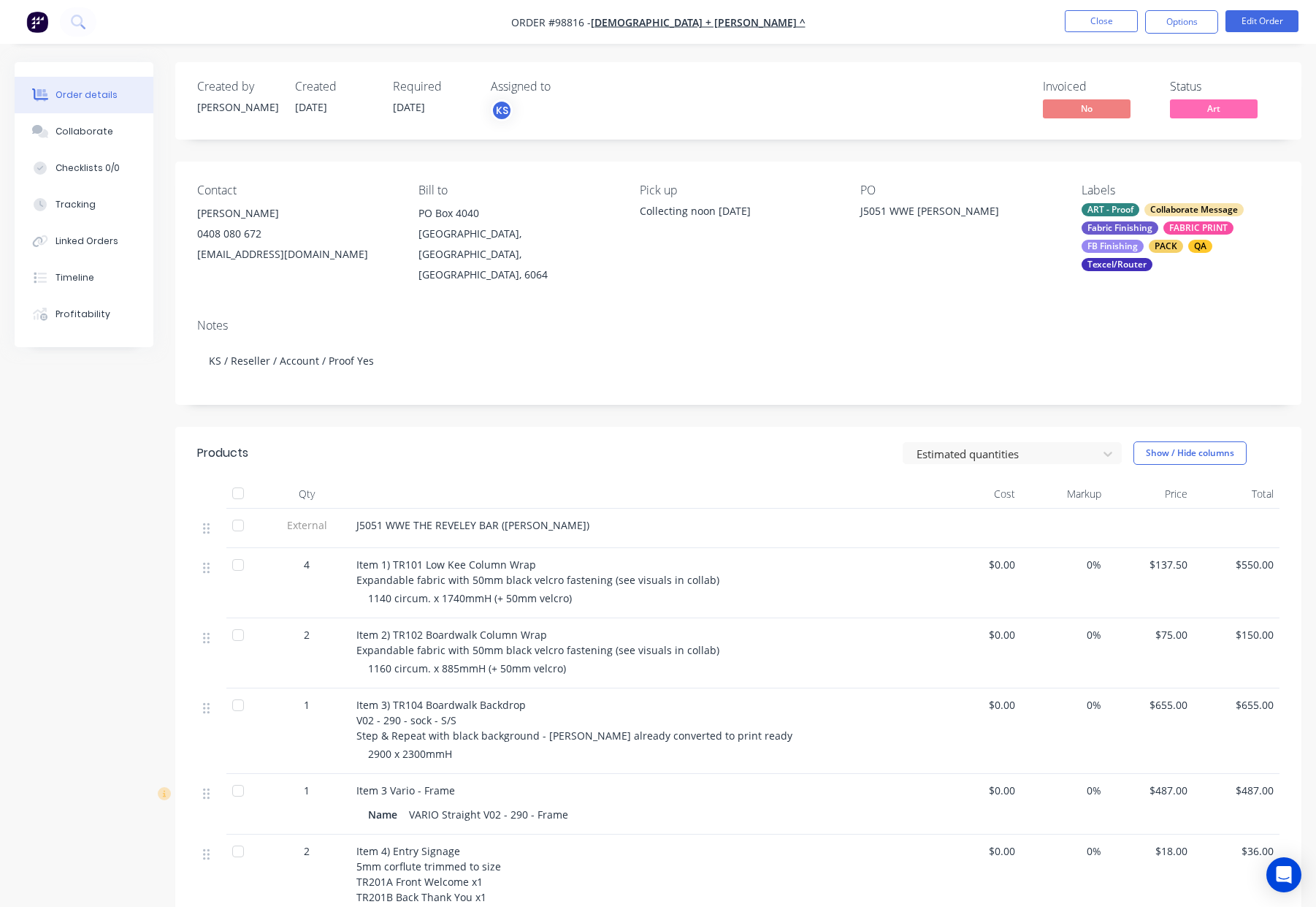
click at [1184, 107] on span "Art" at bounding box center [1214, 109] width 87 height 18
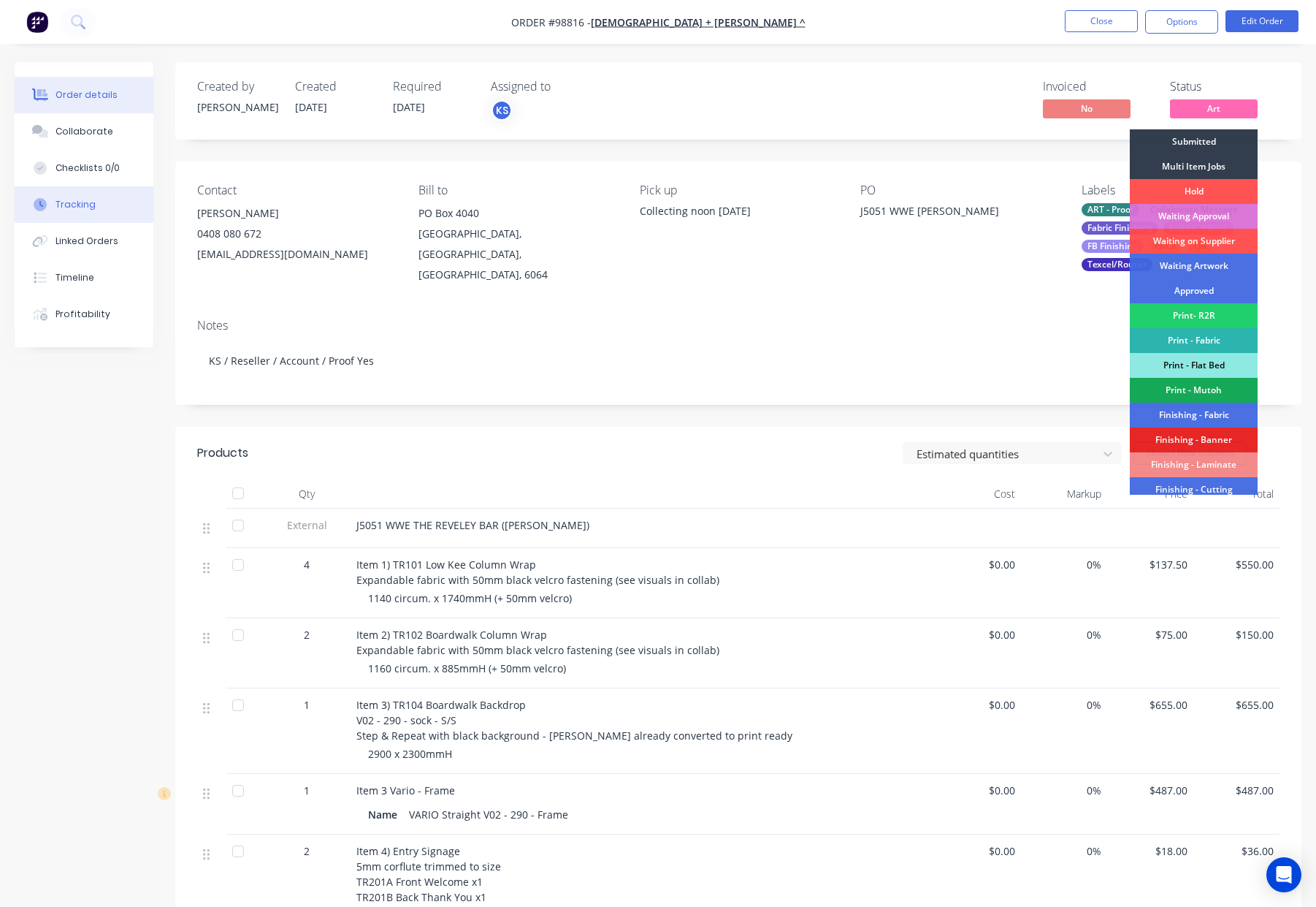
click at [55, 217] on button "Tracking" at bounding box center [84, 204] width 139 height 36
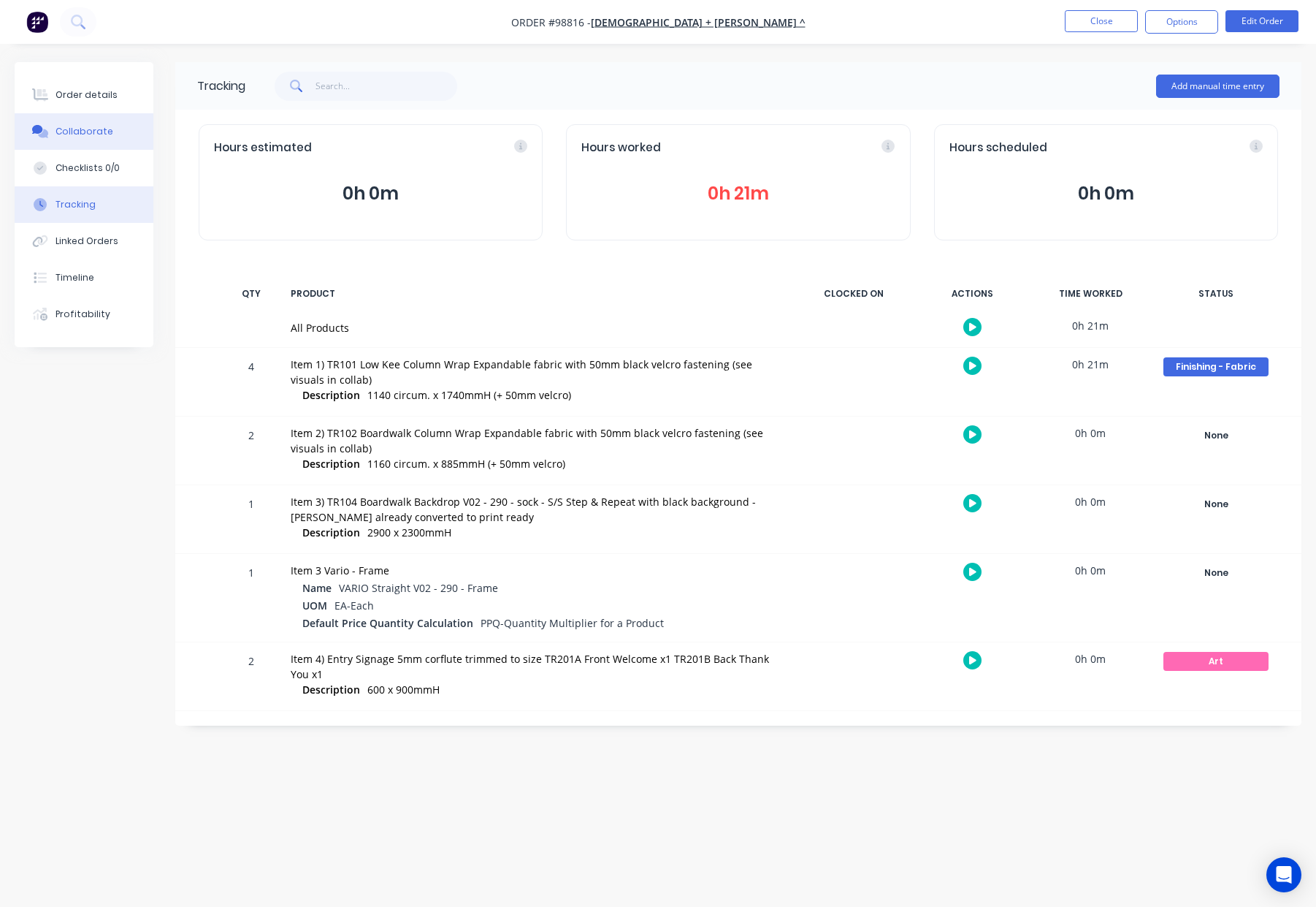
click at [77, 129] on div "Collaborate" at bounding box center [84, 132] width 58 height 13
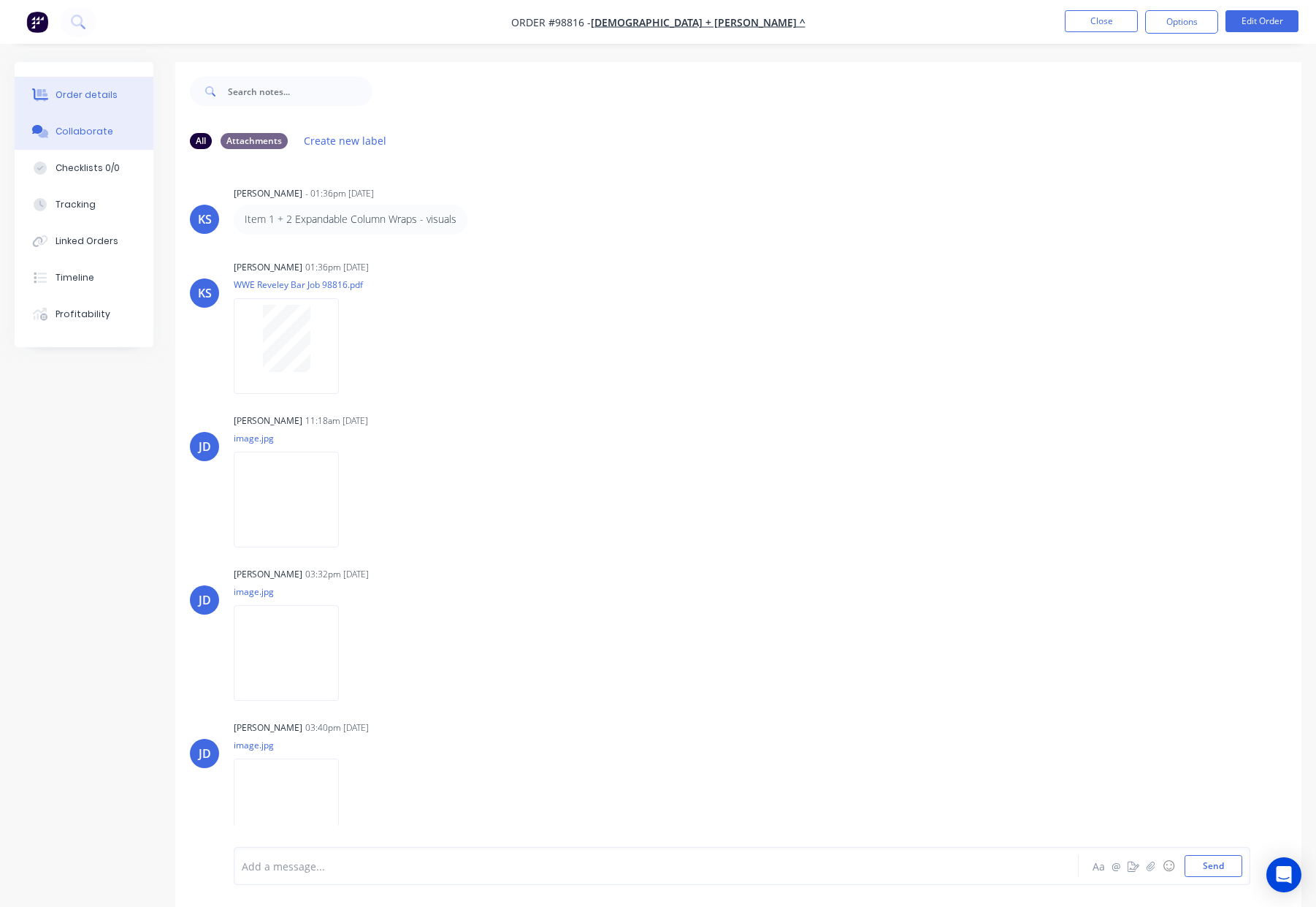
click at [97, 93] on div "Order details" at bounding box center [86, 95] width 62 height 13
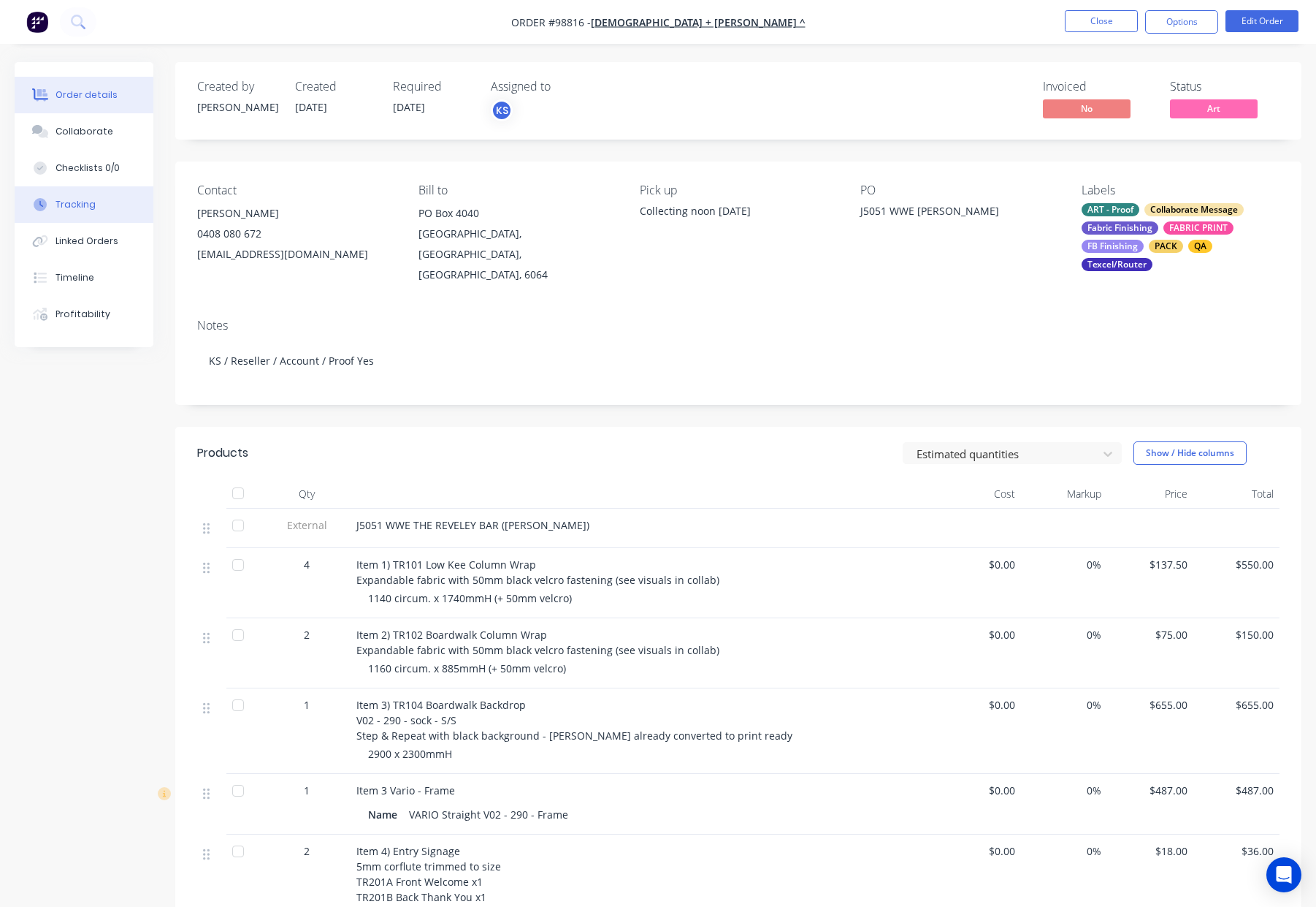
click at [88, 202] on div "Tracking" at bounding box center [75, 204] width 40 height 13
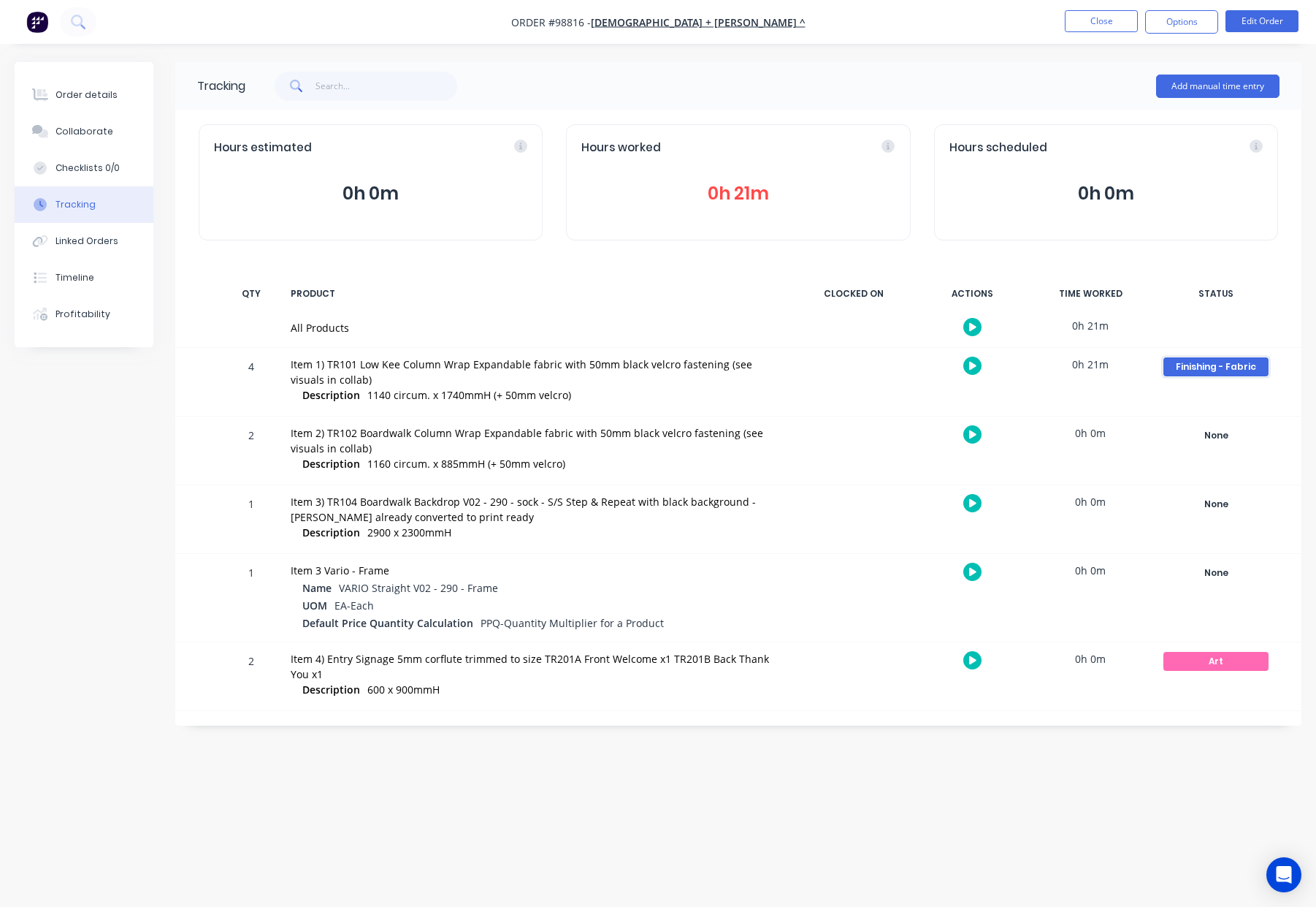
click at [1224, 363] on div "Finishing - Fabric" at bounding box center [1216, 367] width 105 height 19
click at [982, 456] on button "None" at bounding box center [988, 455] width 39 height 19
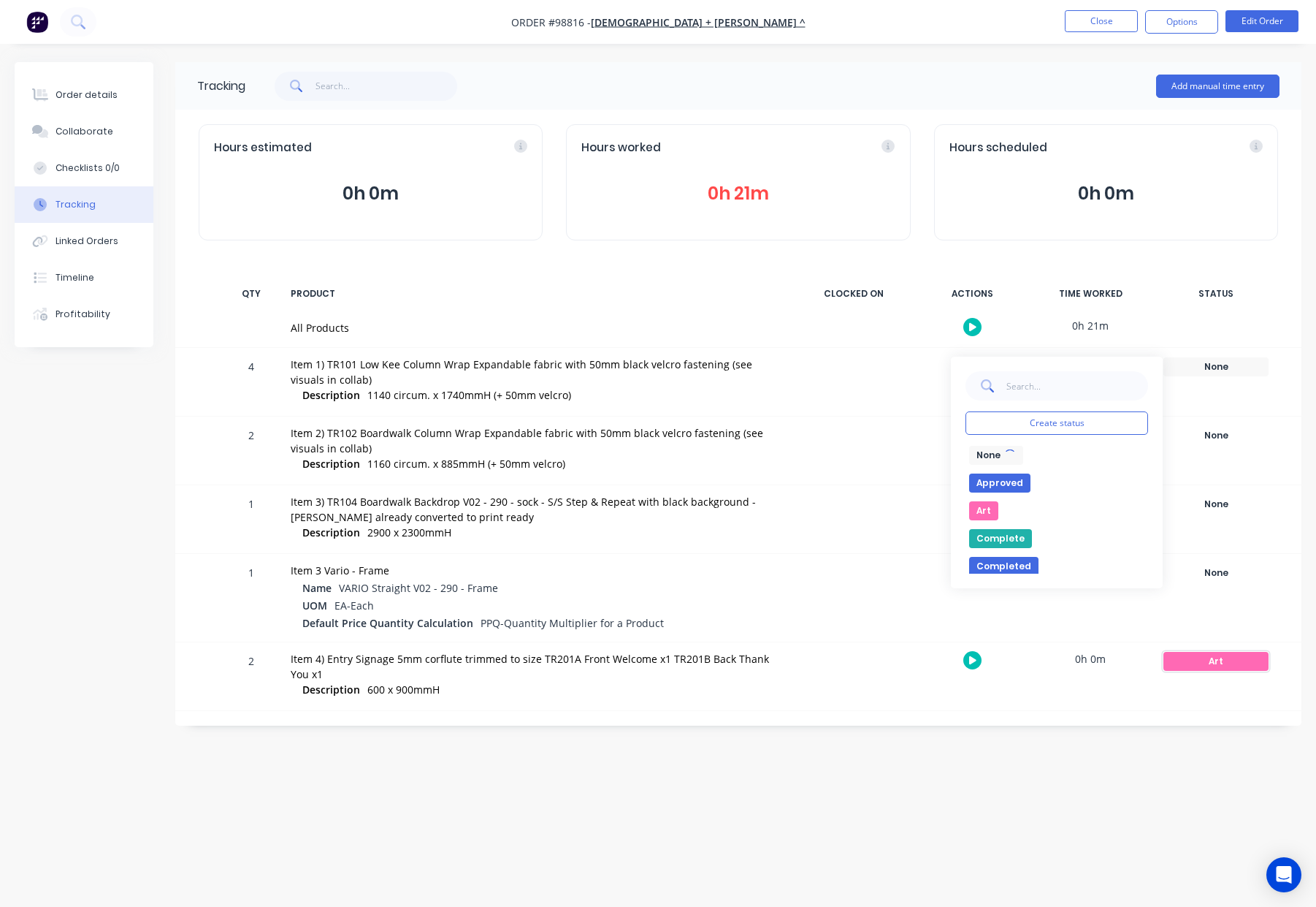
click at [1211, 662] on div "Art" at bounding box center [1216, 661] width 105 height 19
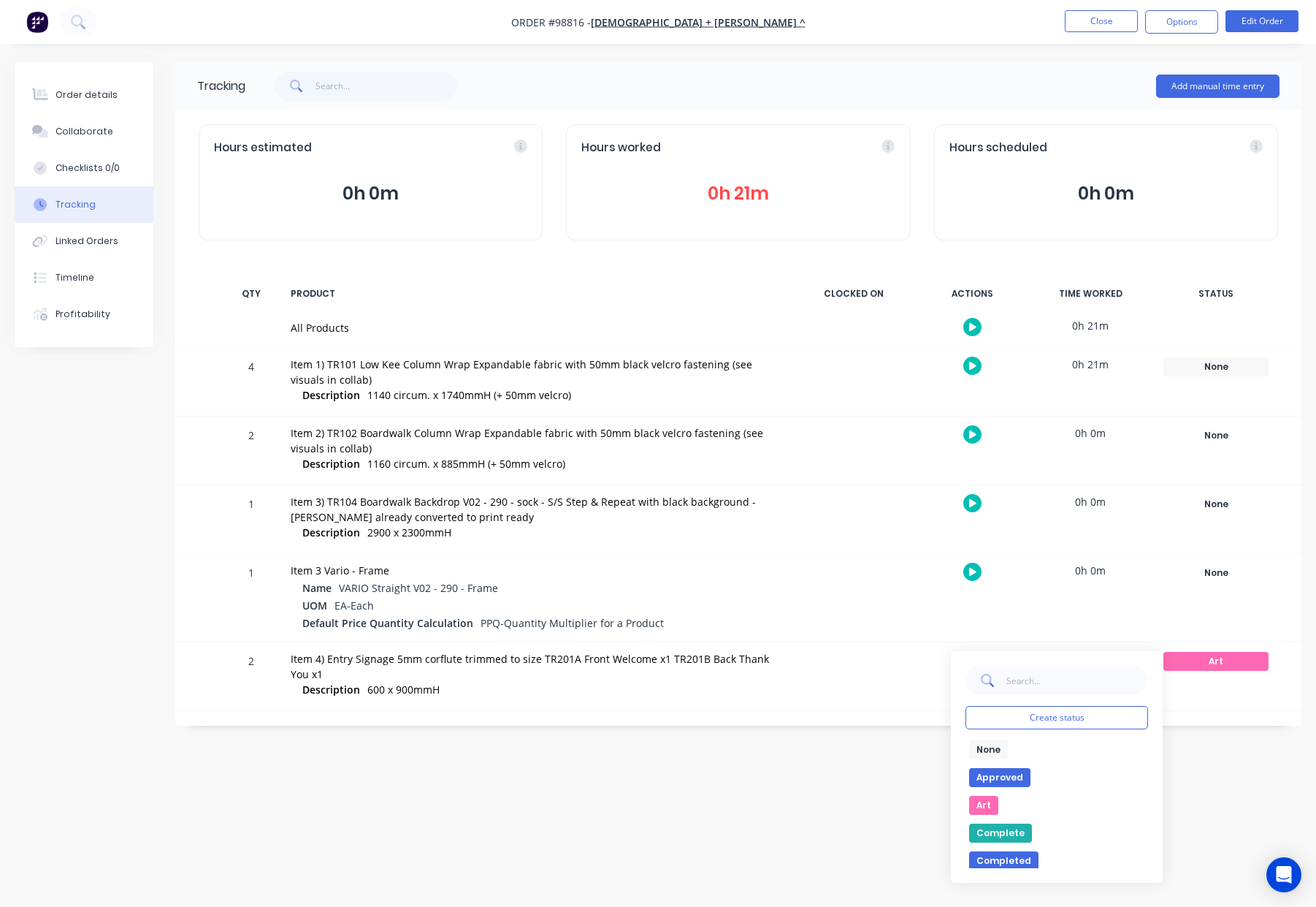
click at [989, 749] on button "None" at bounding box center [988, 749] width 39 height 19
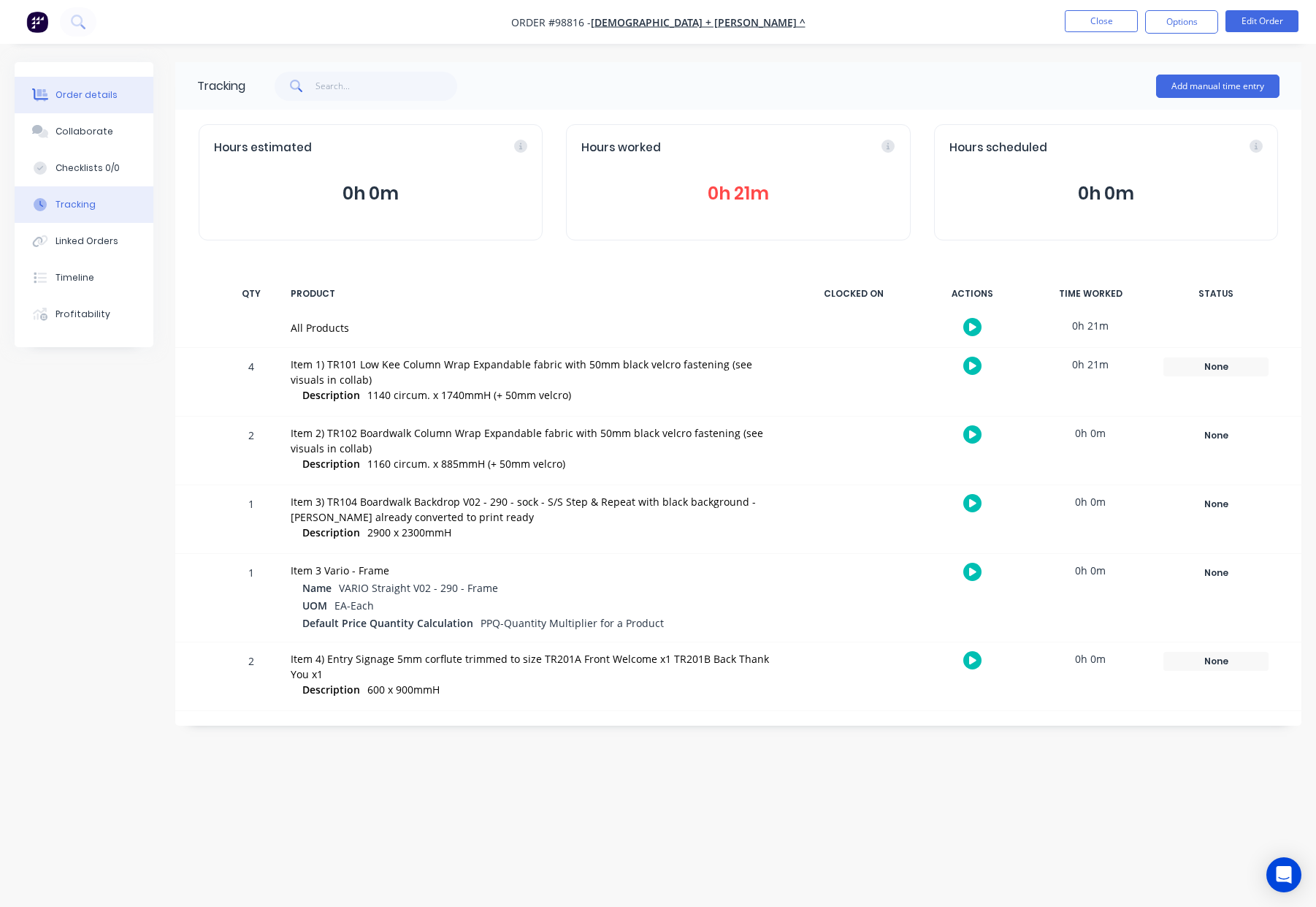
click at [77, 93] on div "Order details" at bounding box center [86, 95] width 62 height 13
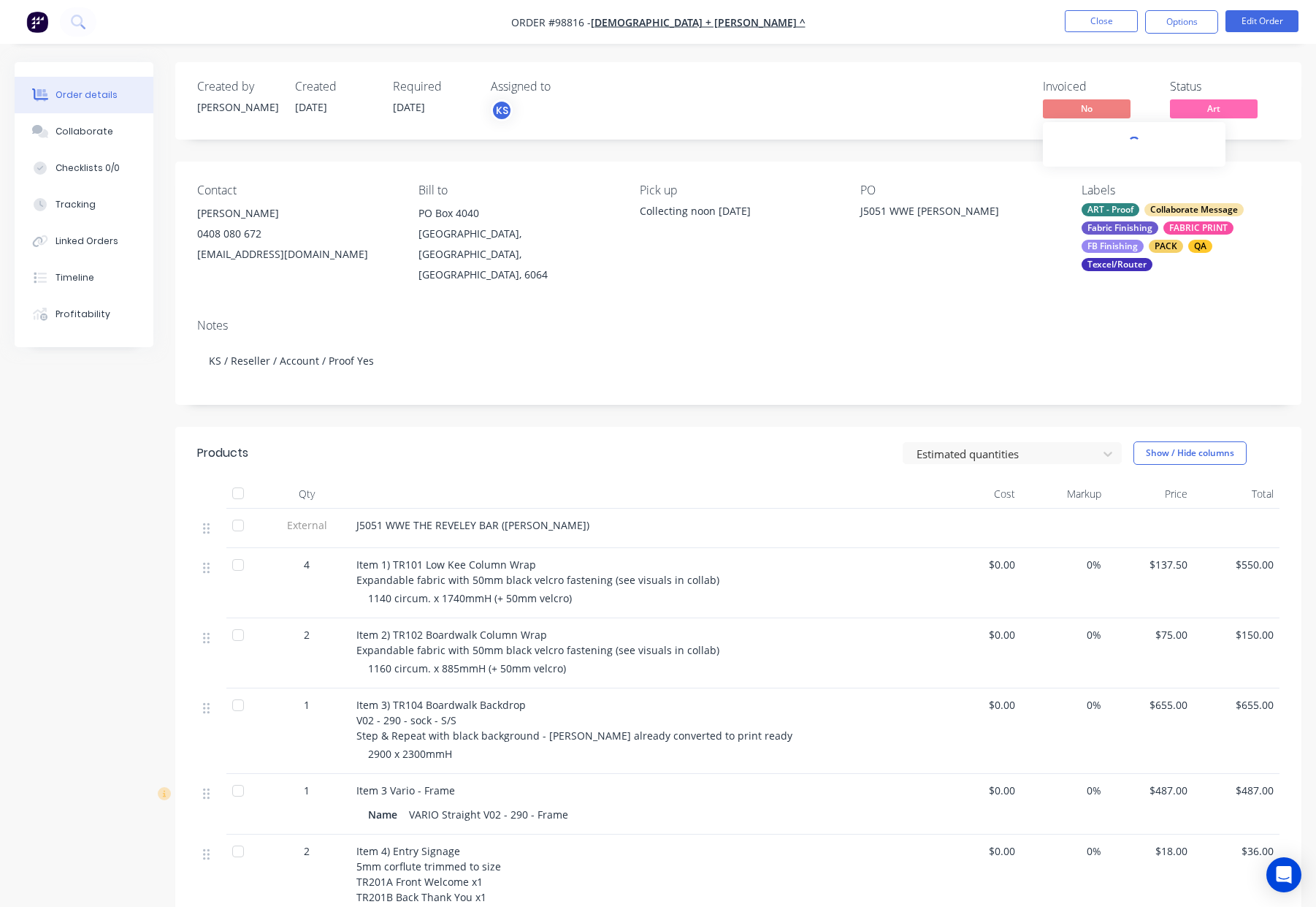
click at [1203, 113] on span "Art" at bounding box center [1214, 109] width 87 height 18
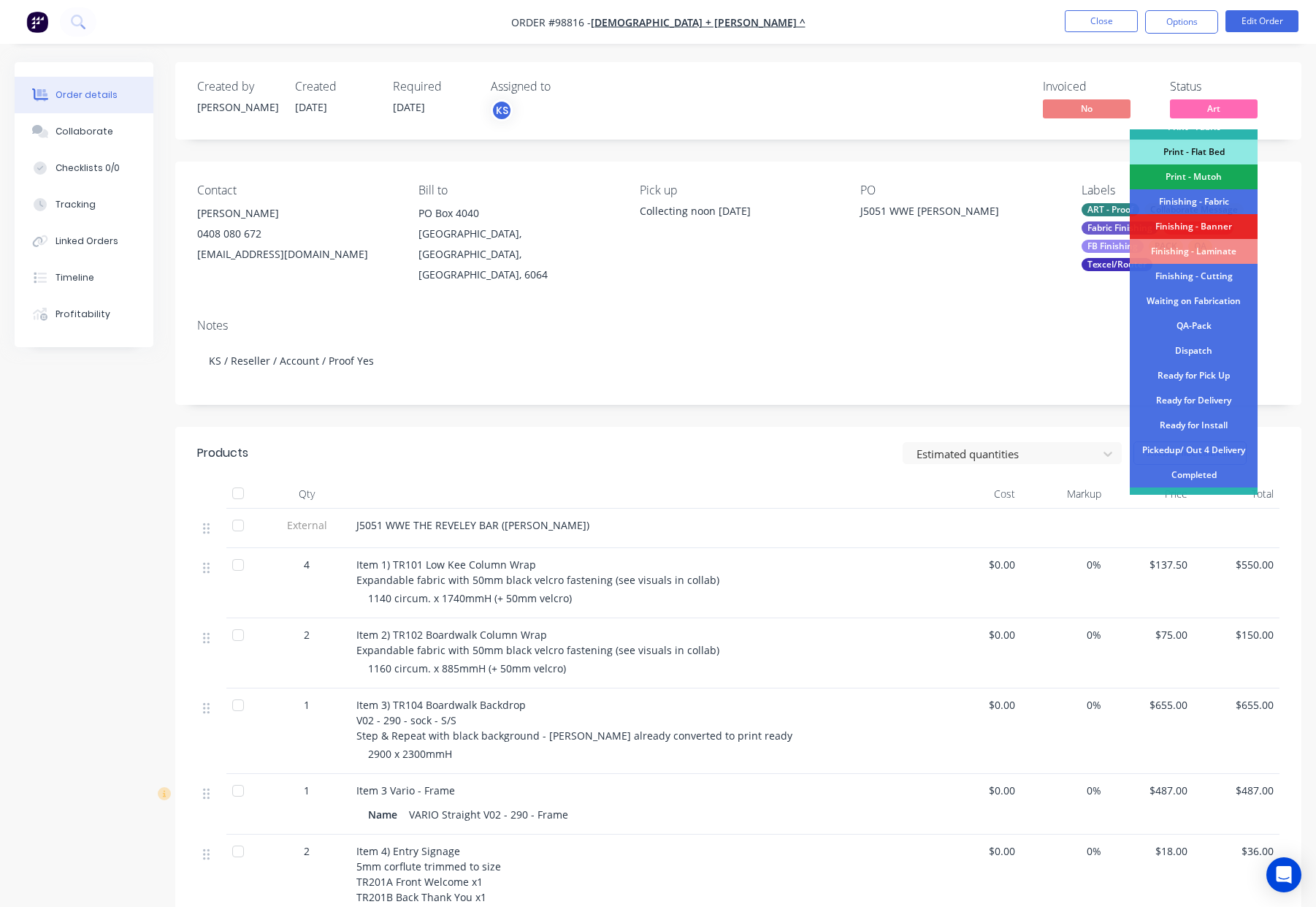
scroll to position [255, 0]
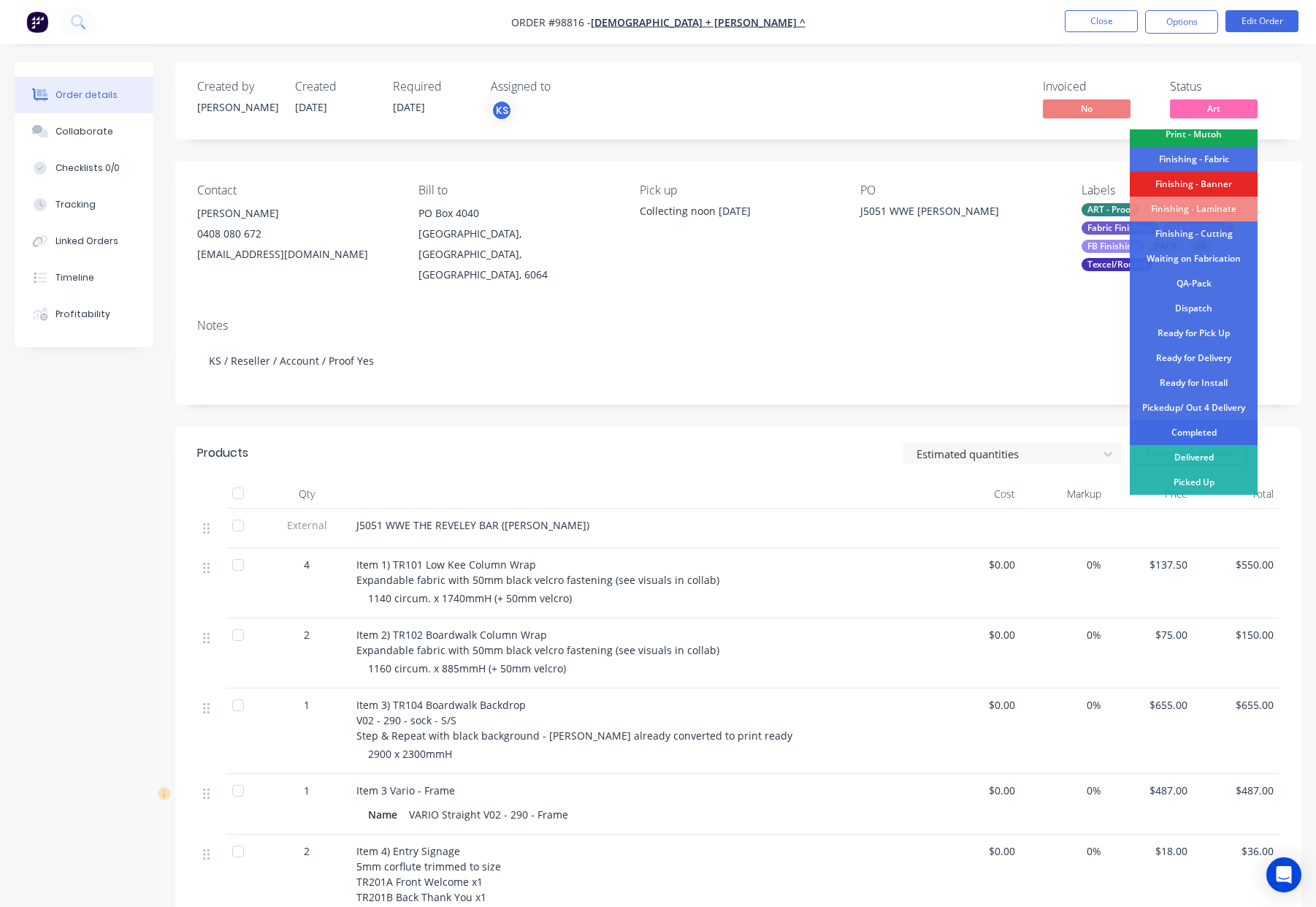
click at [1203, 434] on div "Completed" at bounding box center [1193, 432] width 128 height 25
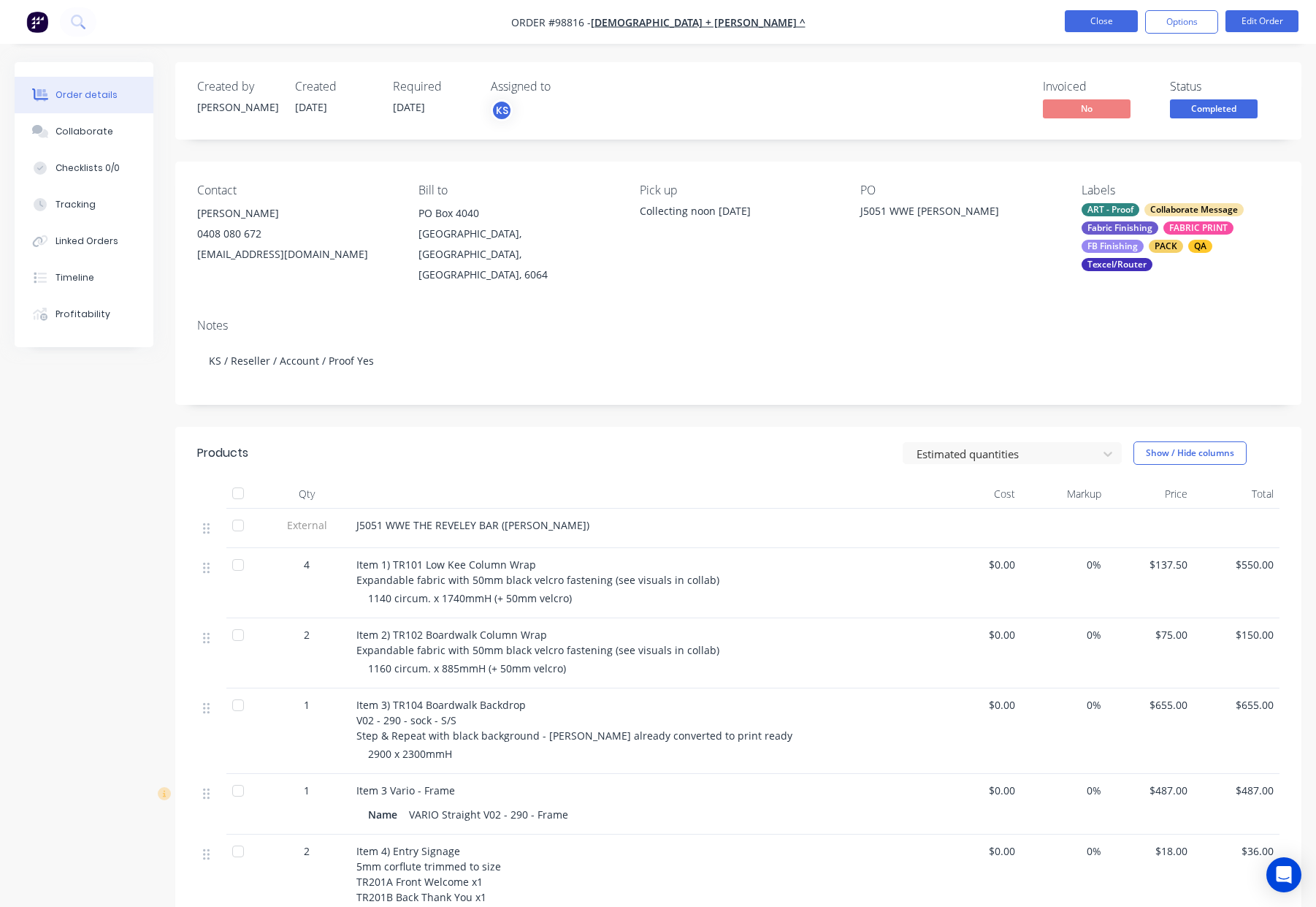
click at [1094, 21] on button "Close" at bounding box center [1101, 21] width 73 height 22
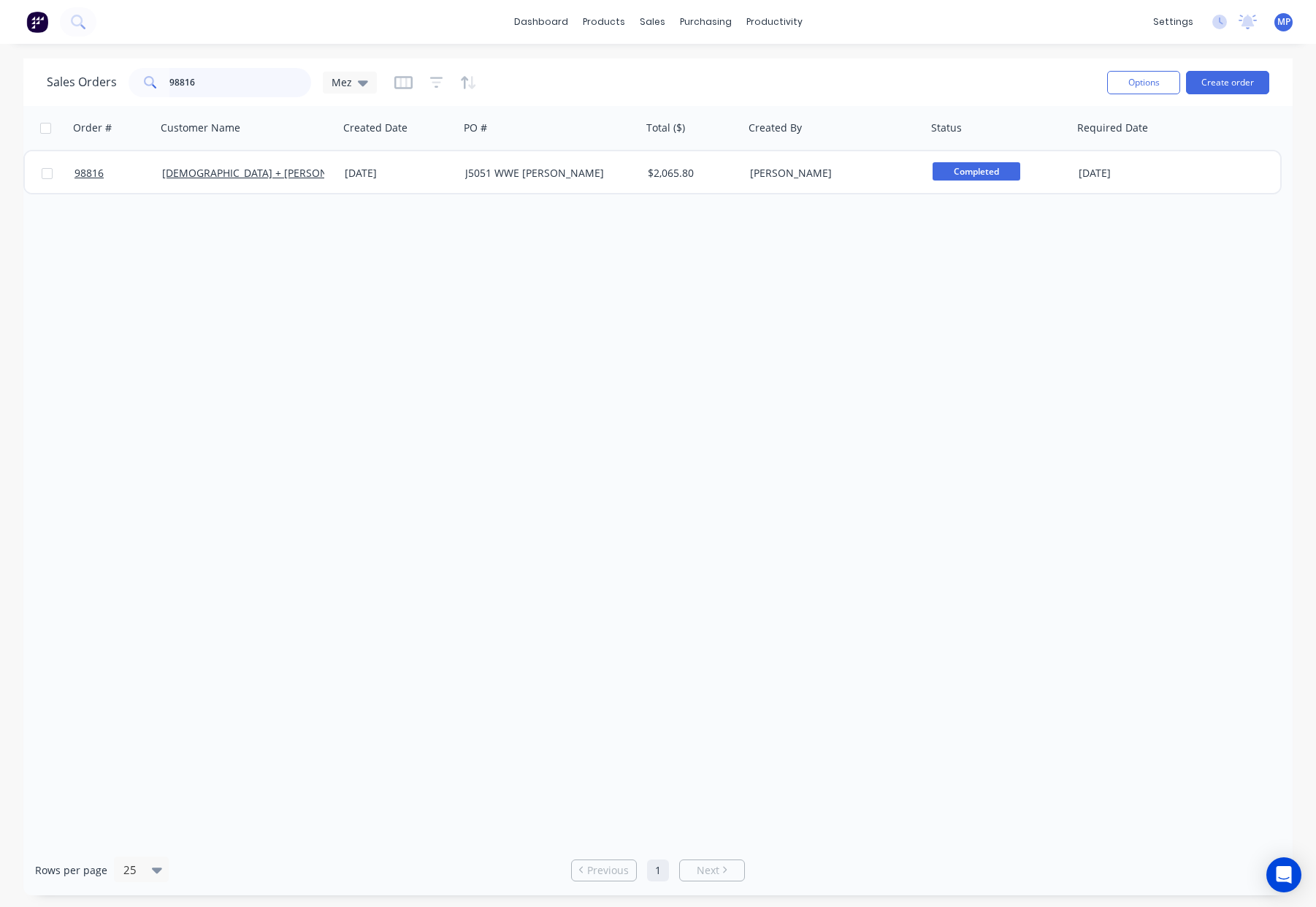
click at [239, 78] on input "98816" at bounding box center [240, 82] width 142 height 29
type input "98883"
drag, startPoint x: 149, startPoint y: 78, endPoint x: 101, endPoint y: 74, distance: 48.2
click at [96, 75] on div "Sales Orders 98883 Mez" at bounding box center [212, 82] width 330 height 29
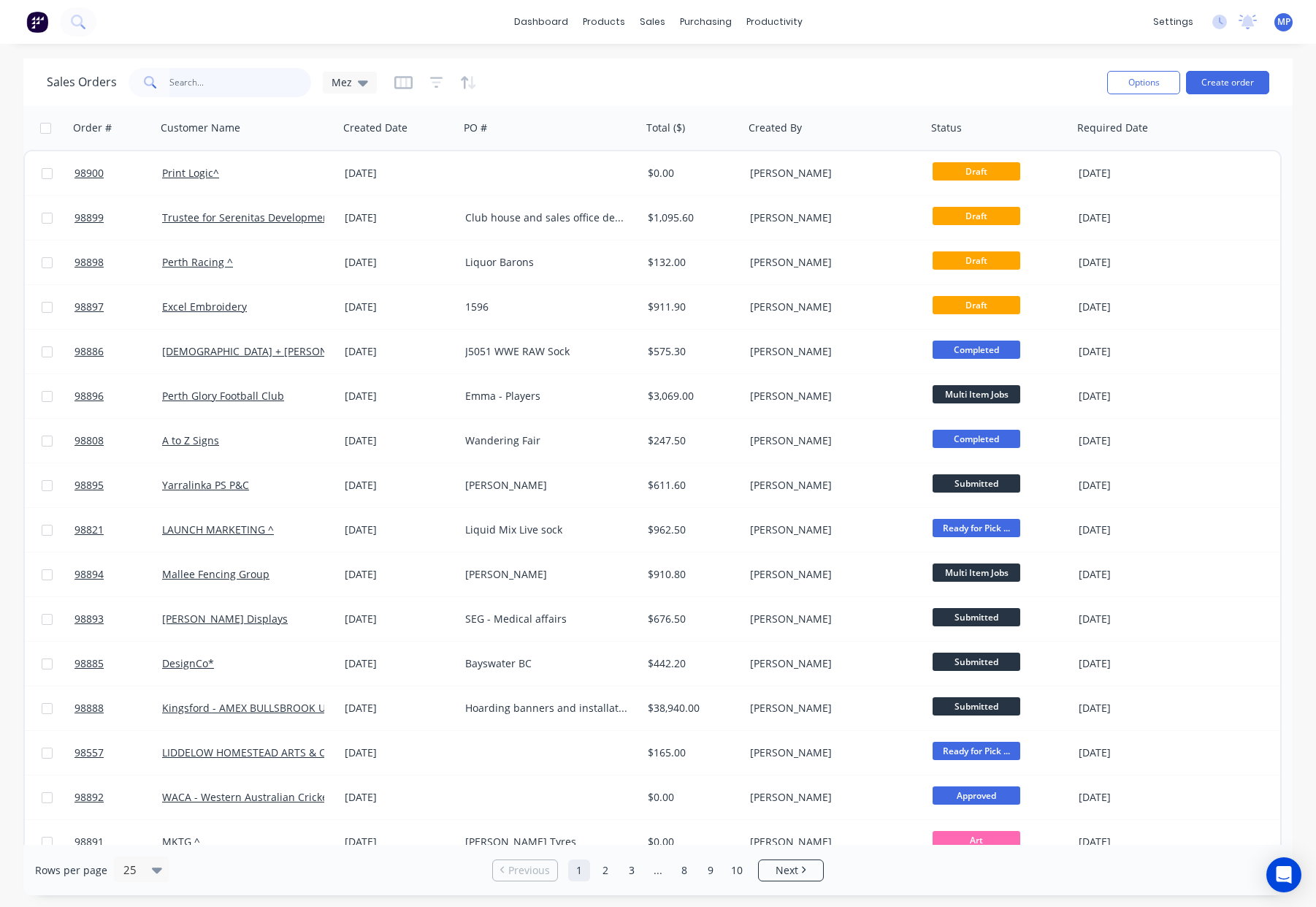
click at [197, 81] on input "text" at bounding box center [240, 82] width 142 height 29
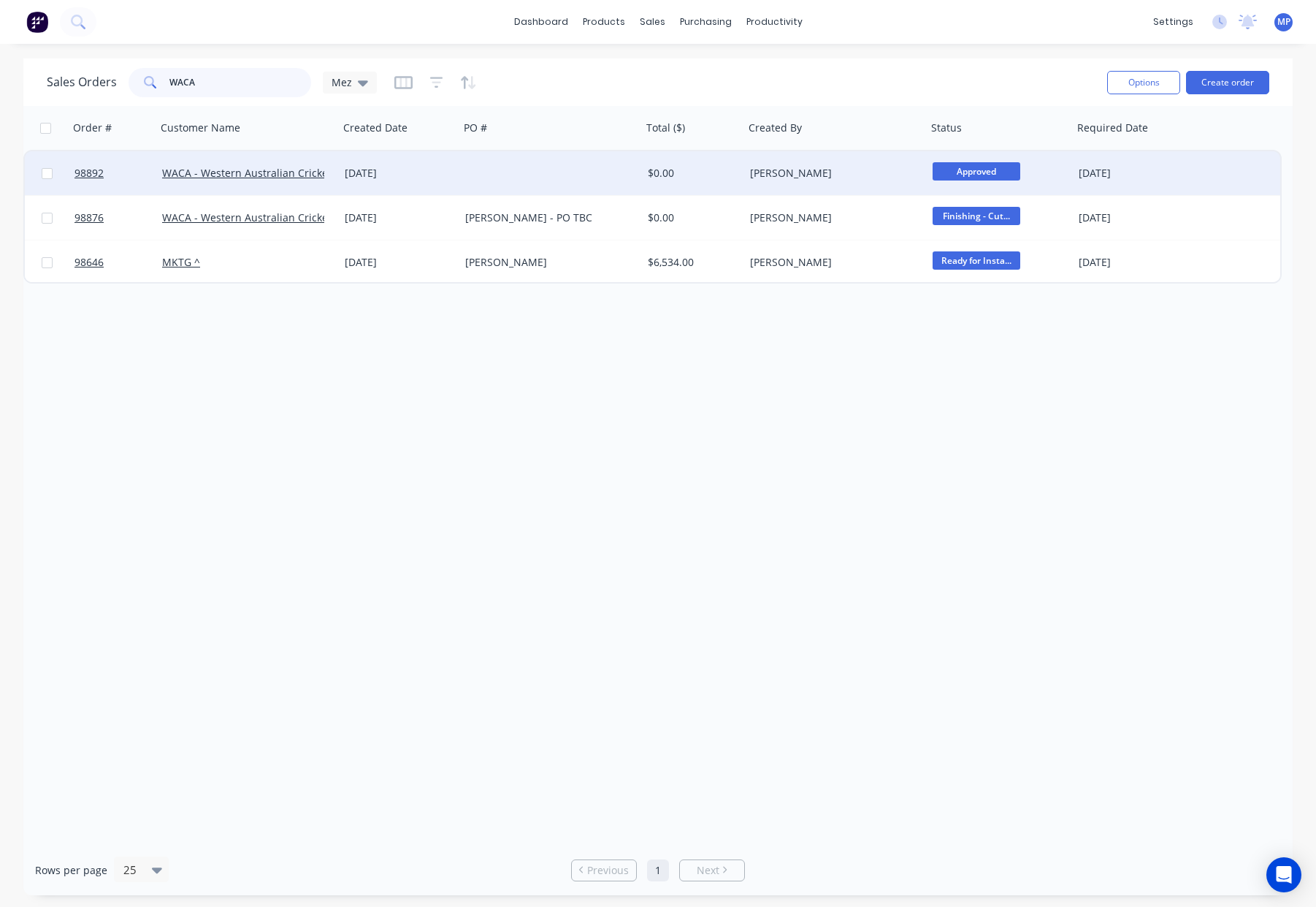
type input "WACA"
click at [548, 182] on div at bounding box center [551, 173] width 183 height 44
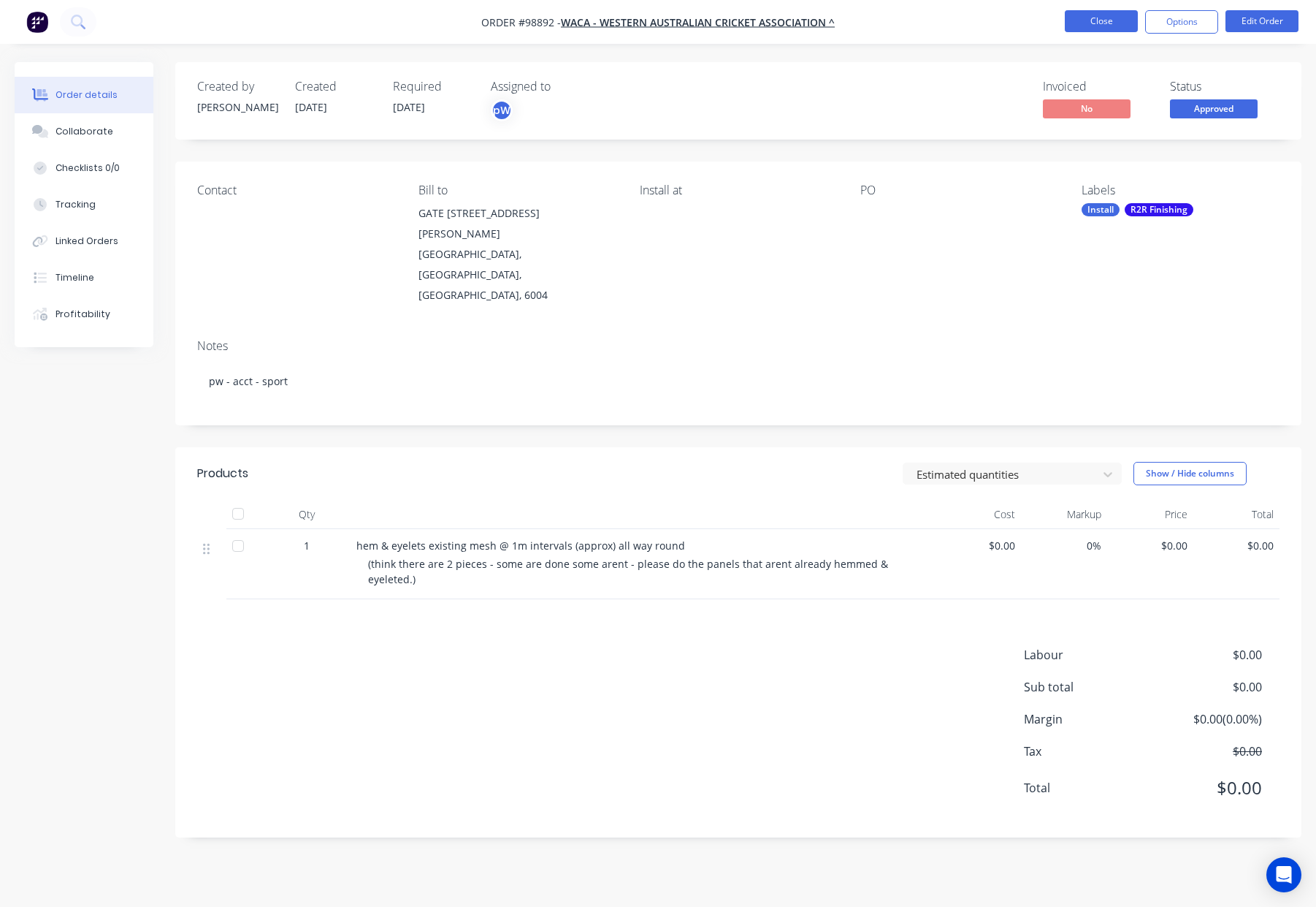
click at [1094, 16] on button "Close" at bounding box center [1101, 21] width 73 height 22
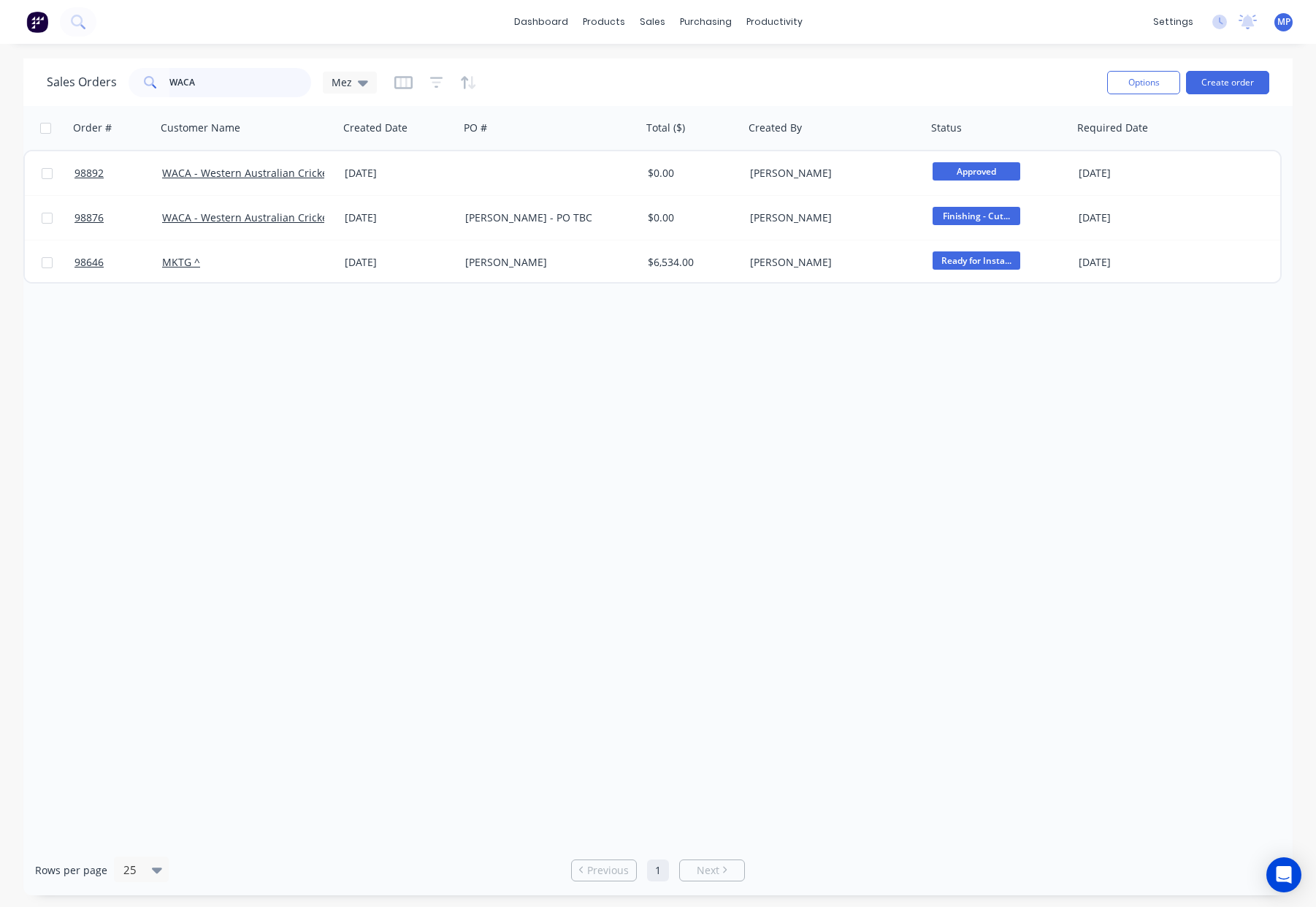
click at [114, 77] on div "Sales Orders WACA Mez" at bounding box center [212, 82] width 330 height 29
type input "genset"
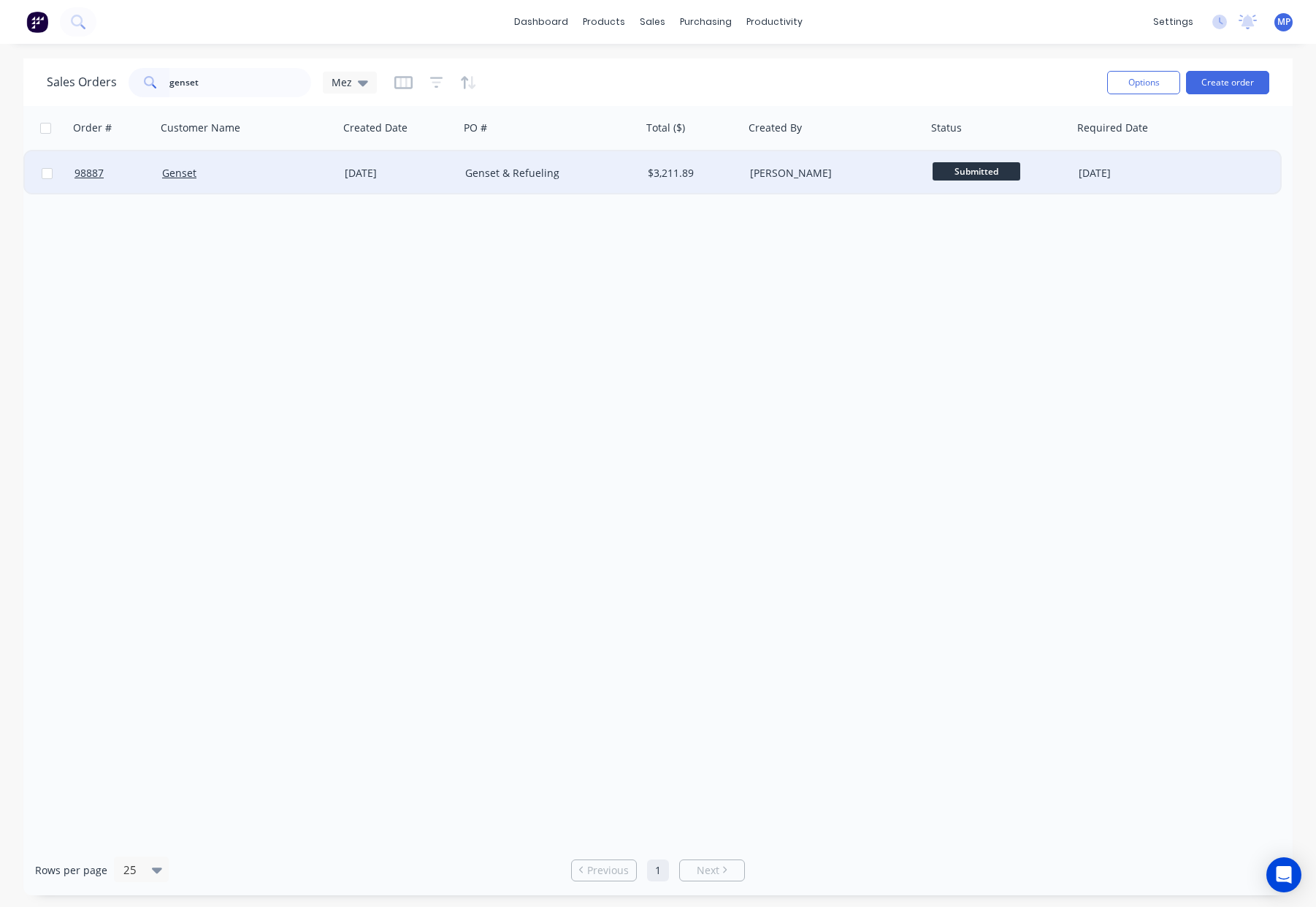
click at [427, 175] on div "[DATE]" at bounding box center [399, 173] width 109 height 15
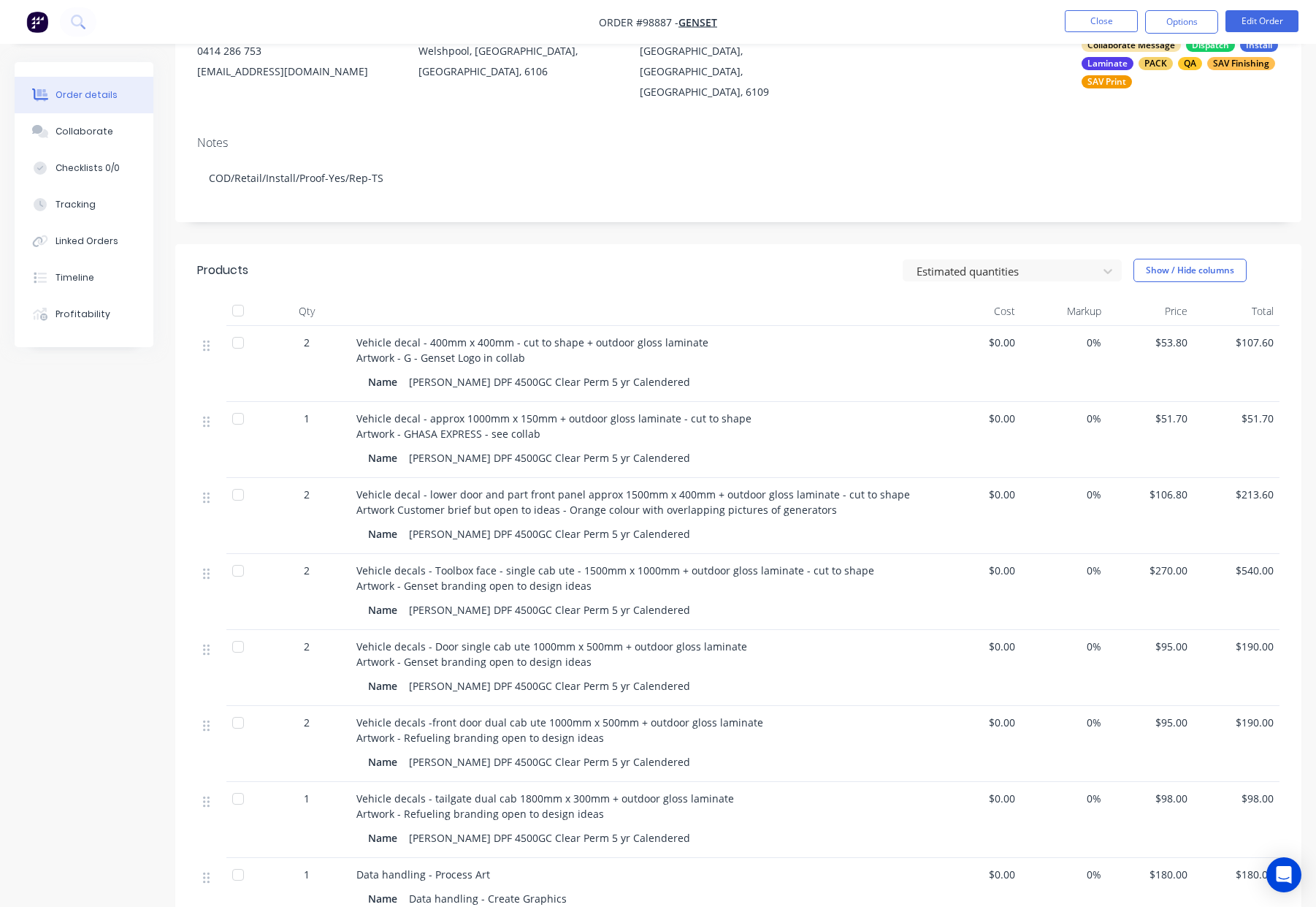
scroll to position [199, 0]
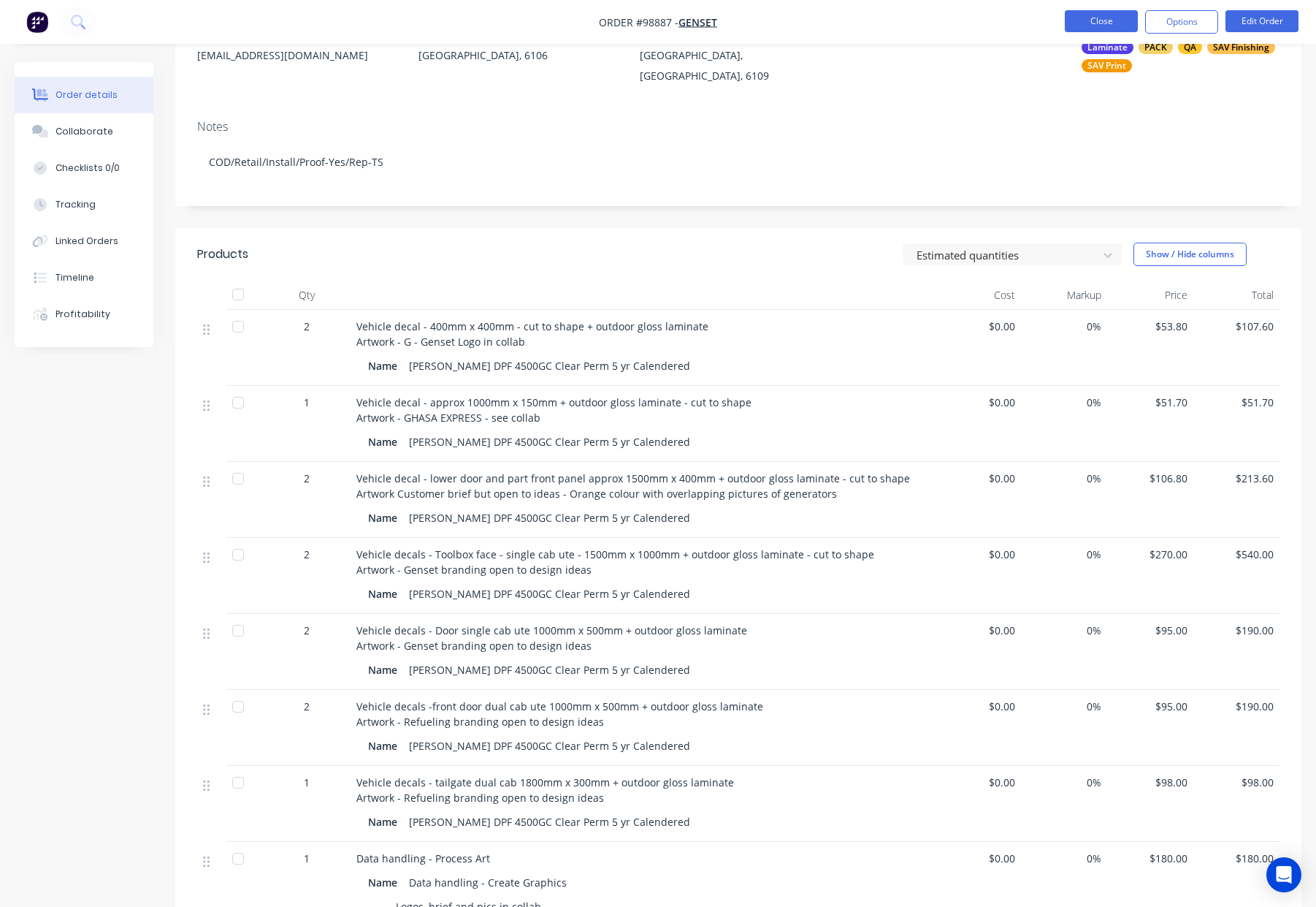
click at [1095, 17] on button "Close" at bounding box center [1101, 21] width 73 height 22
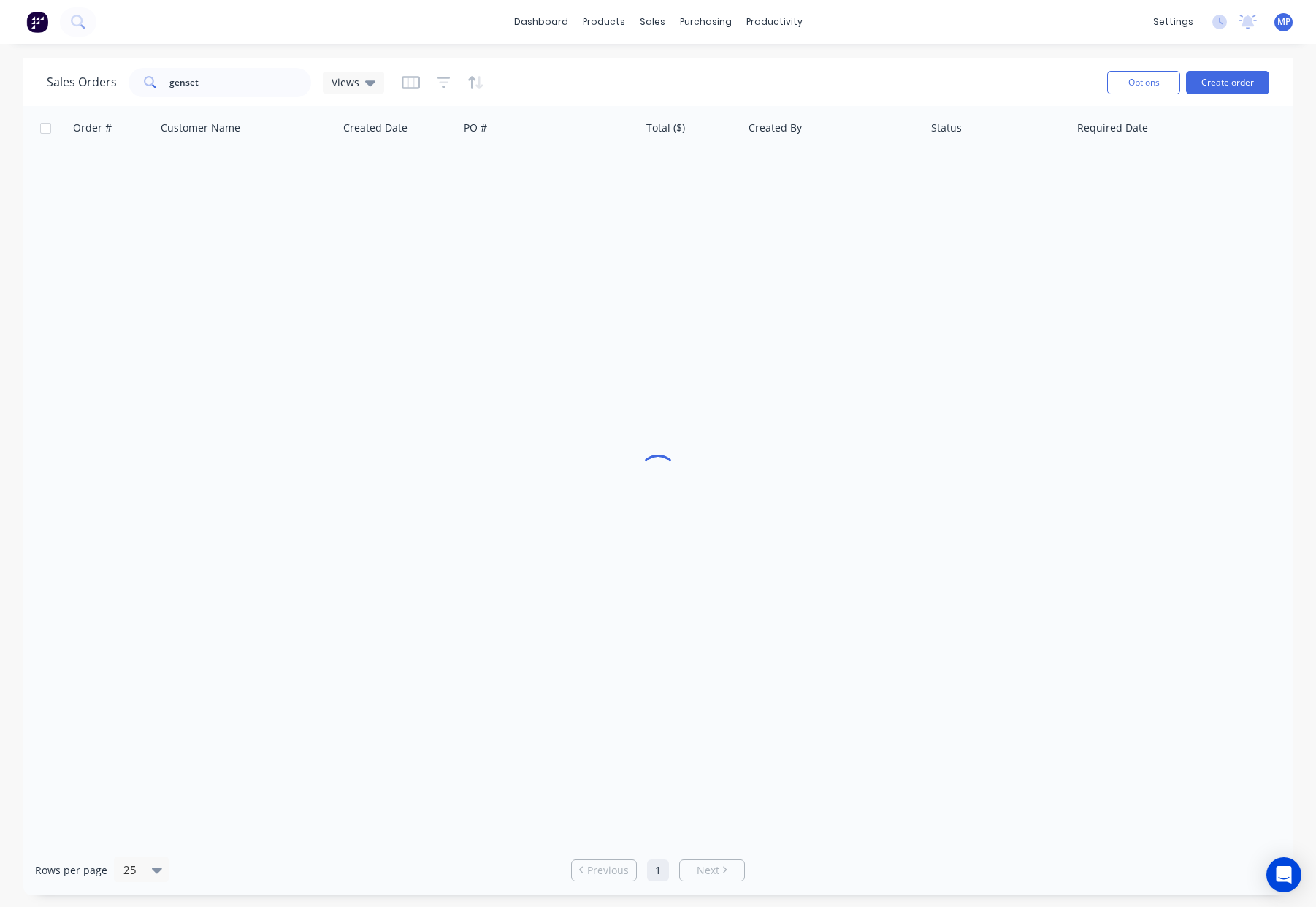
click at [1089, 22] on div "dashboard products sales purchasing productivity dashboard products Product Cat…" at bounding box center [658, 21] width 1316 height 44
drag, startPoint x: 212, startPoint y: 72, endPoint x: 229, endPoint y: 78, distance: 18.0
click at [212, 72] on input "genset" at bounding box center [240, 82] width 142 height 29
drag, startPoint x: 175, startPoint y: 81, endPoint x: 142, endPoint y: 80, distance: 33.0
click at [142, 80] on div "genset" at bounding box center [220, 82] width 183 height 29
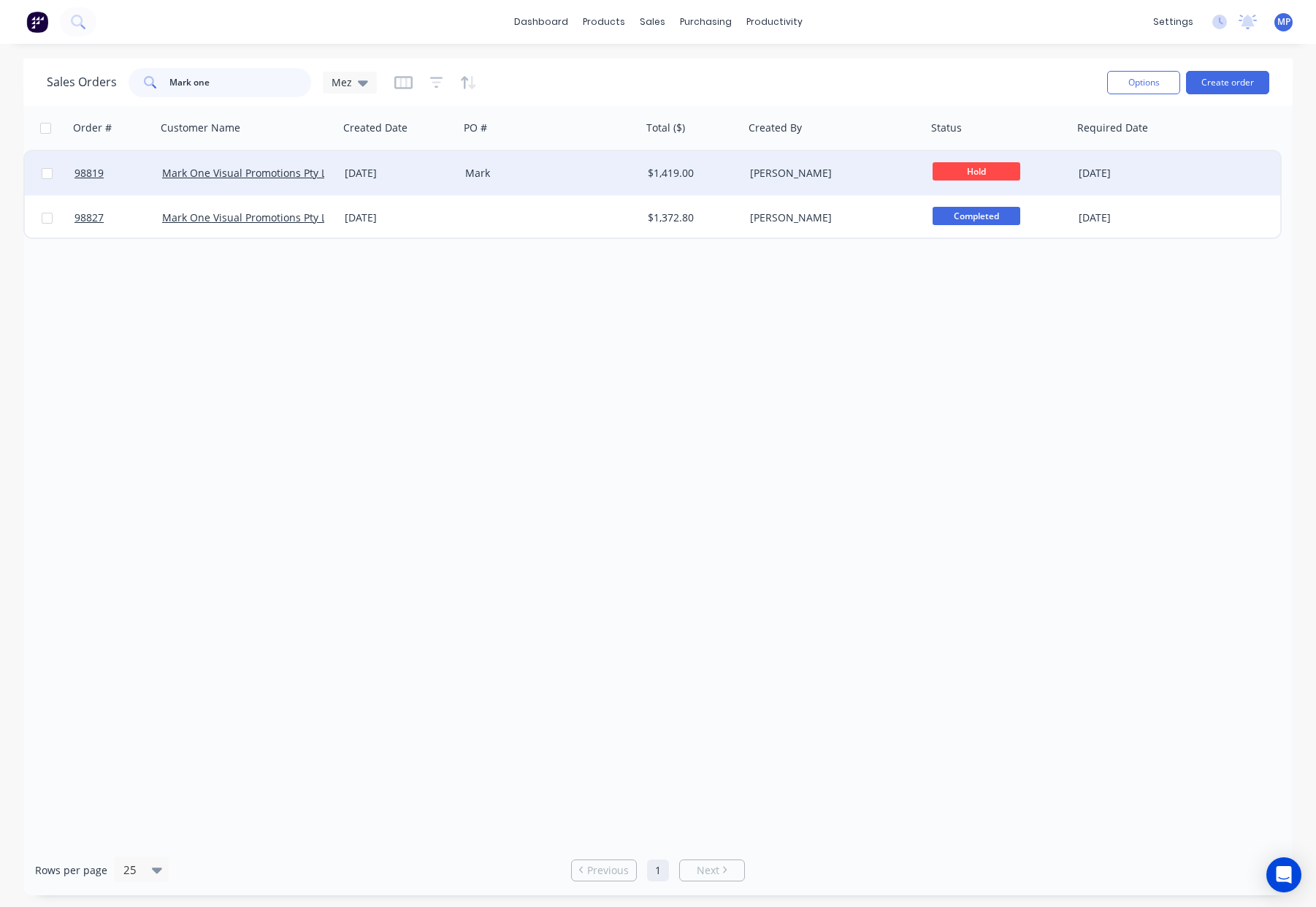
type input "Mark one"
click at [606, 174] on div "Mark" at bounding box center [546, 173] width 162 height 15
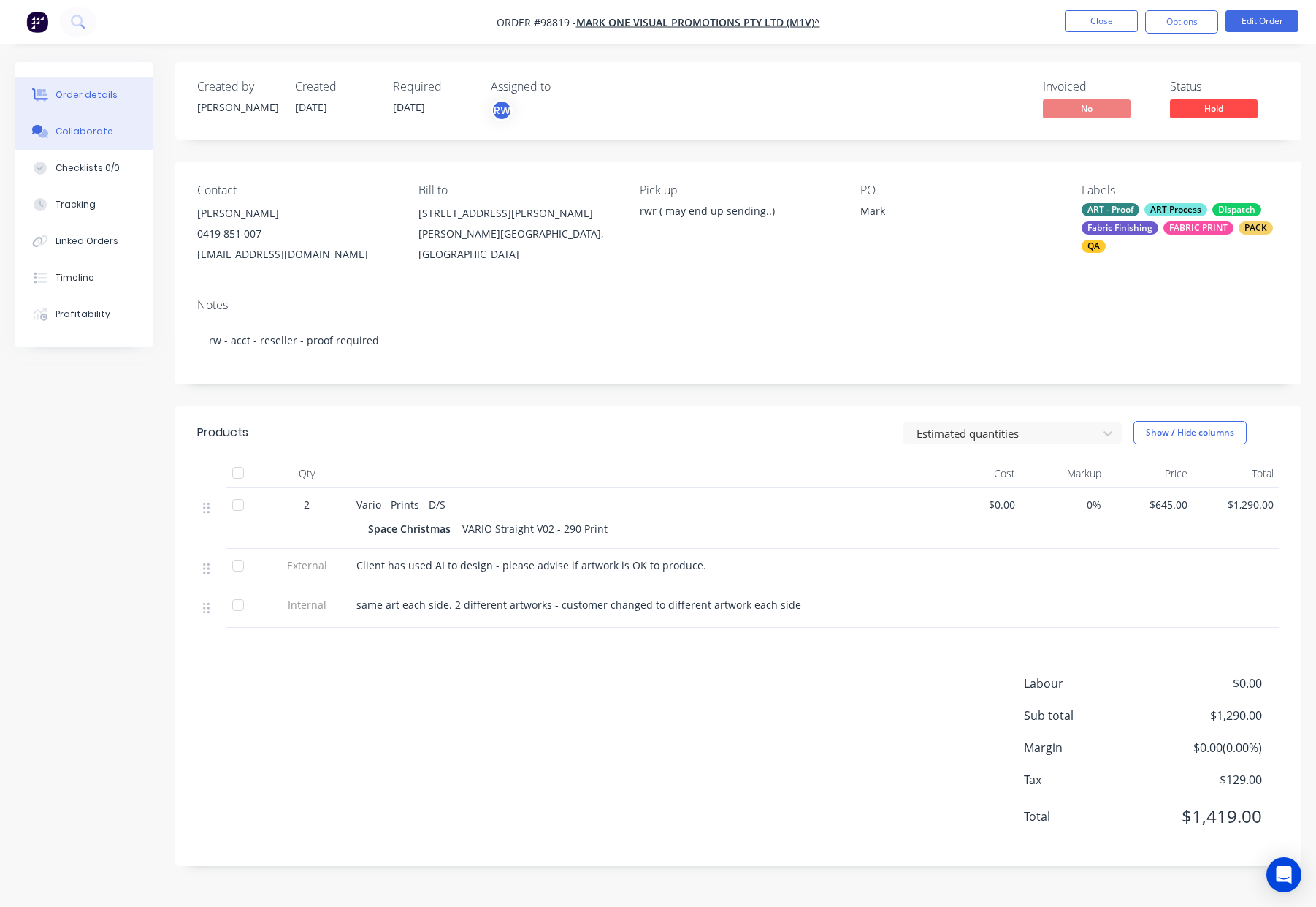
click at [84, 133] on div "Collaborate" at bounding box center [84, 132] width 58 height 13
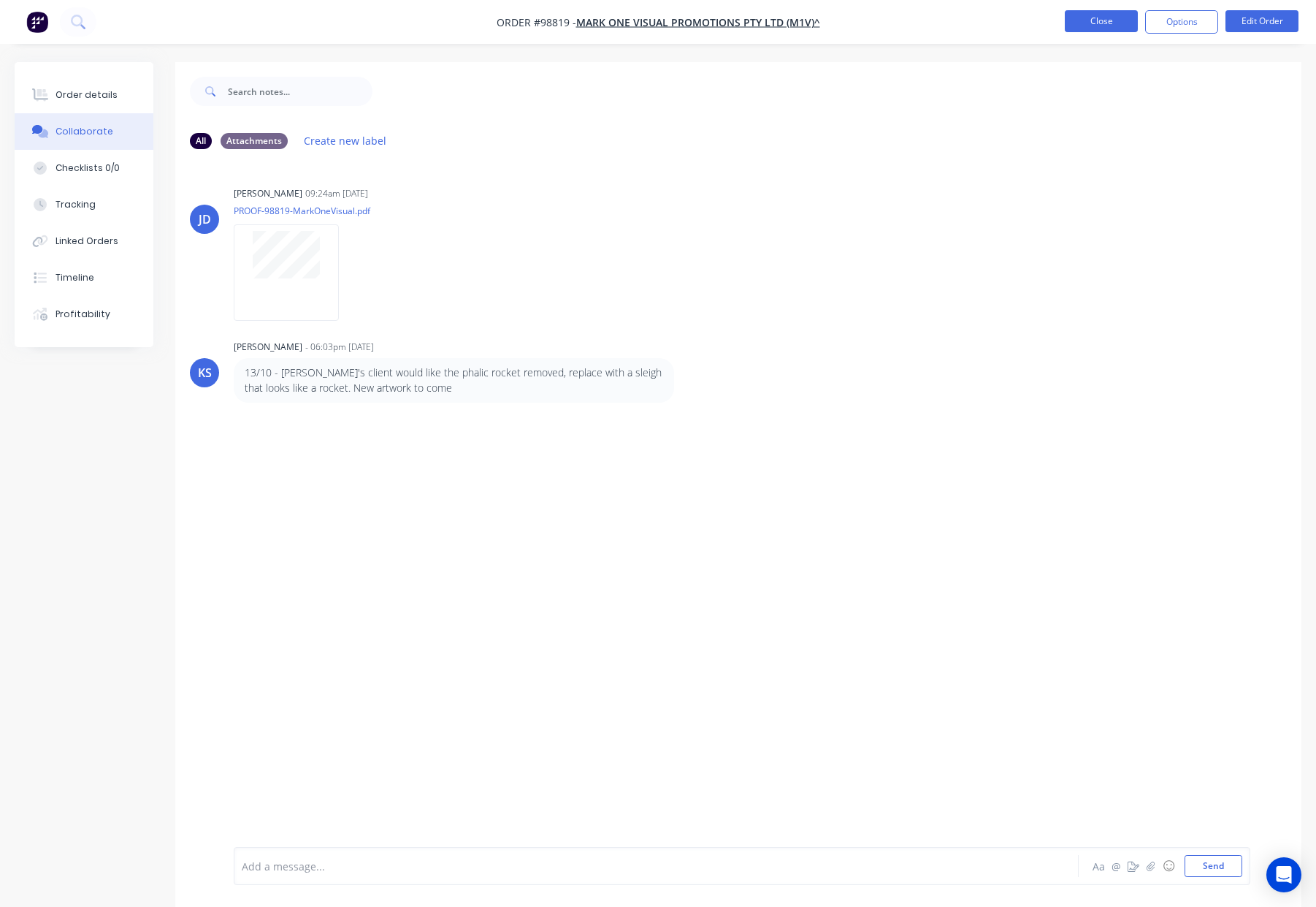
click at [1085, 21] on button "Close" at bounding box center [1101, 21] width 73 height 22
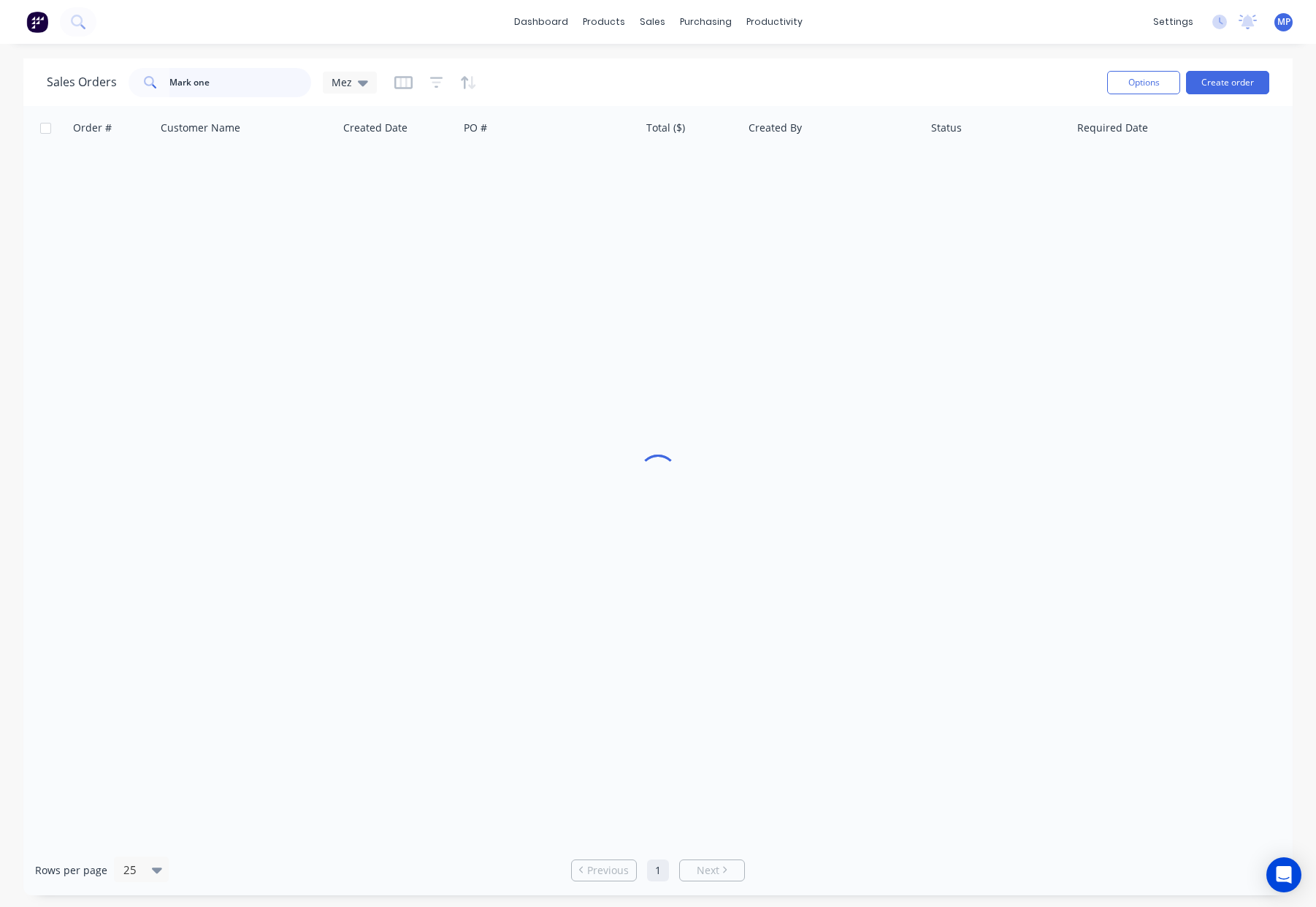
click at [223, 87] on input "Mark one" at bounding box center [240, 82] width 142 height 29
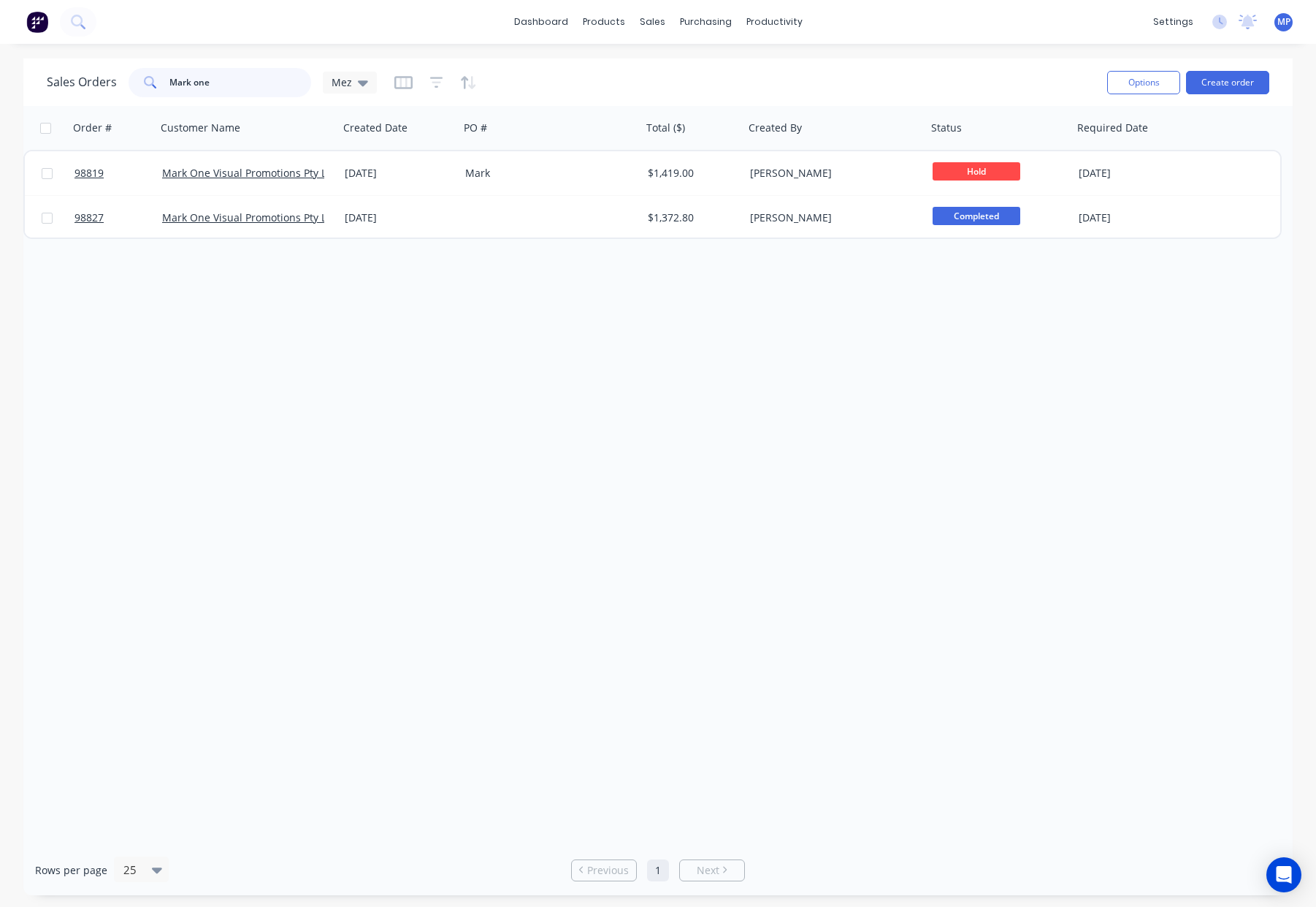
drag, startPoint x: 250, startPoint y: 81, endPoint x: 112, endPoint y: 80, distance: 138.0
click at [112, 80] on div "Sales Orders Mark one Mez" at bounding box center [212, 82] width 330 height 29
